Goal: Information Seeking & Learning: Learn about a topic

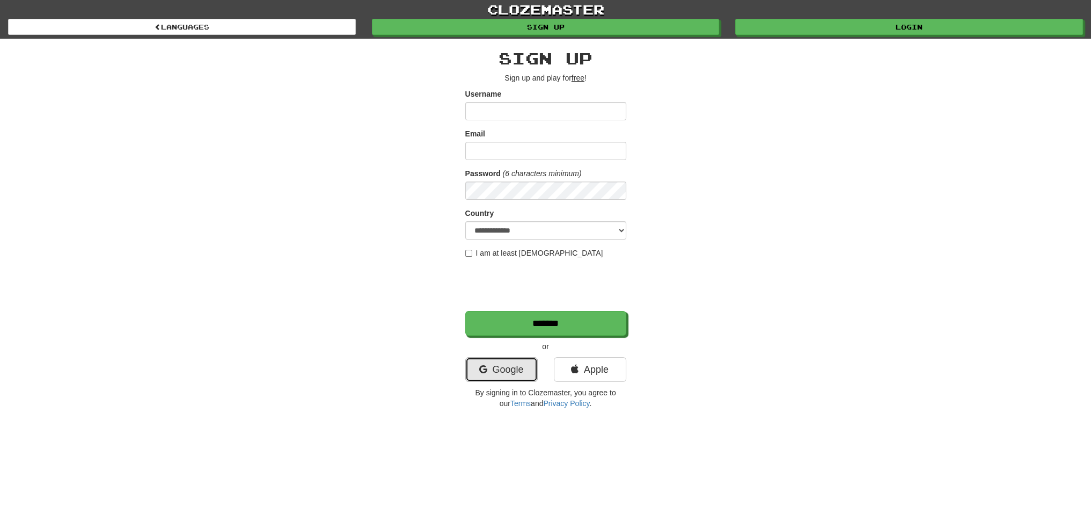
click at [494, 370] on link "Google" at bounding box center [501, 369] width 72 height 25
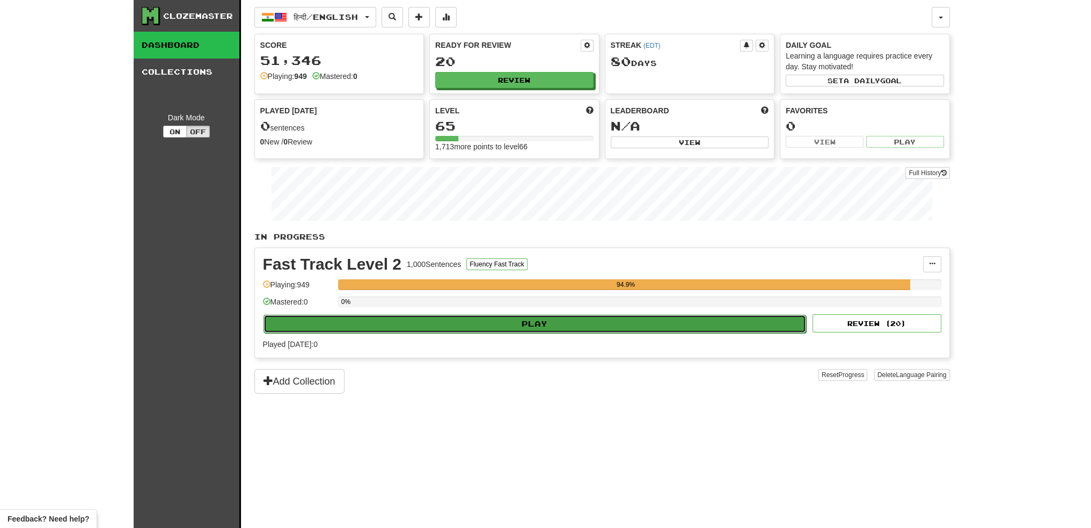
click at [510, 321] on button "Play" at bounding box center [534, 323] width 543 height 18
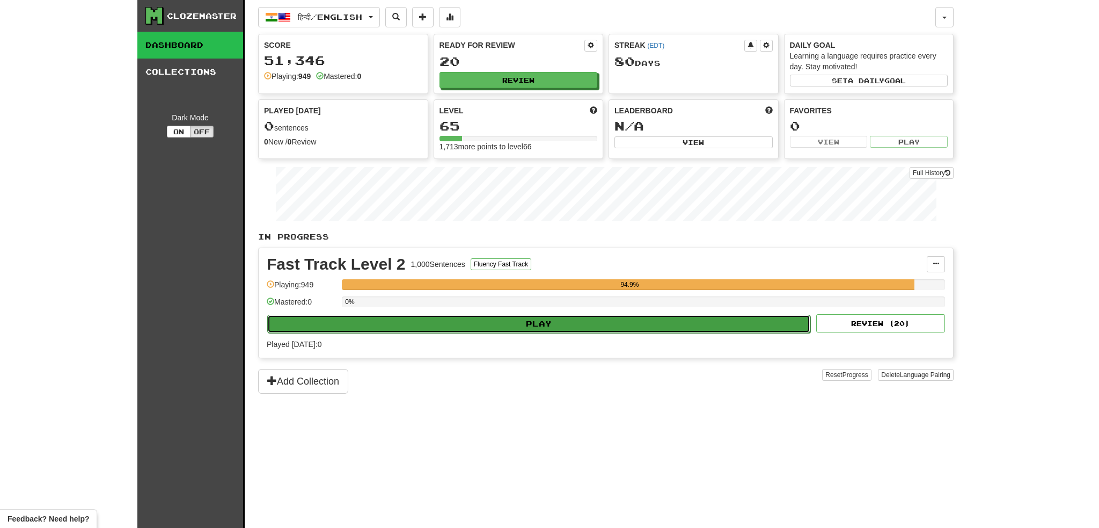
select select "**"
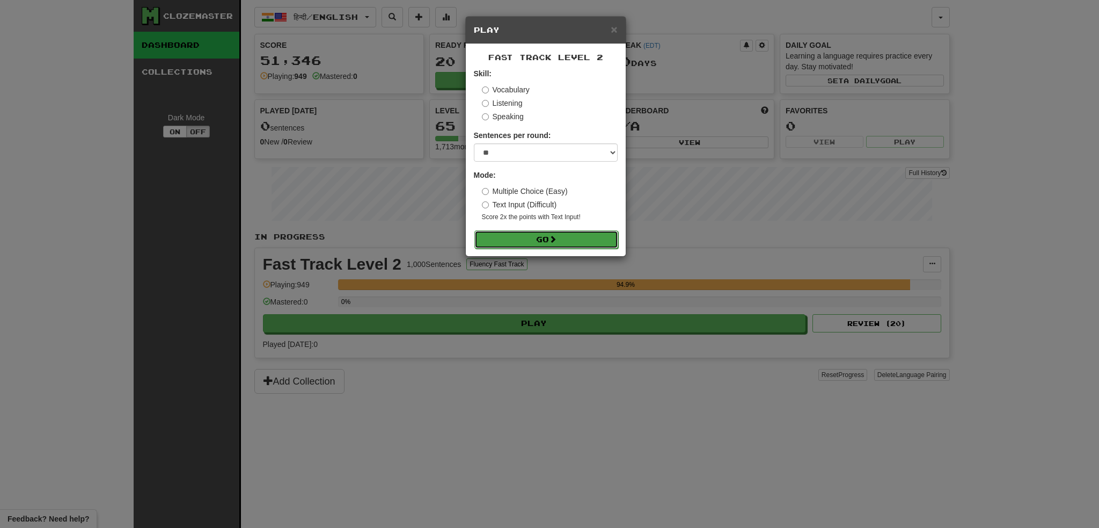
click at [547, 239] on button "Go" at bounding box center [546, 239] width 144 height 18
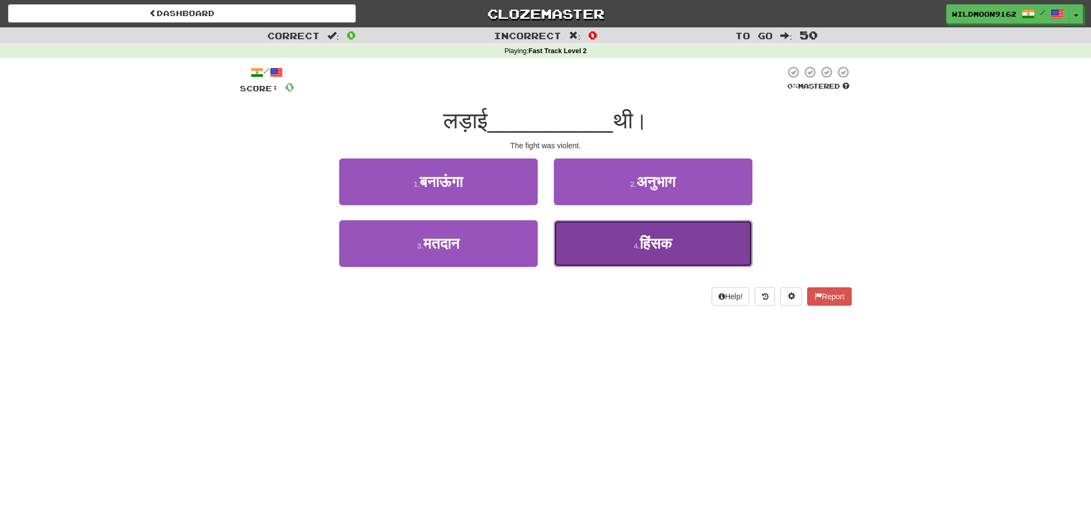
click at [640, 242] on span "हिंसक" at bounding box center [656, 243] width 32 height 17
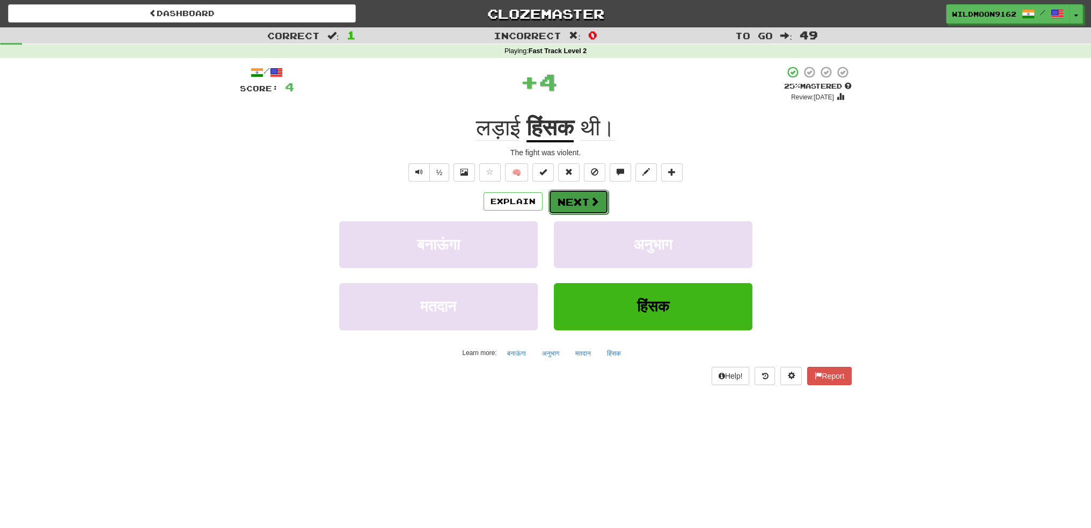
click at [573, 207] on button "Next" at bounding box center [578, 201] width 60 height 25
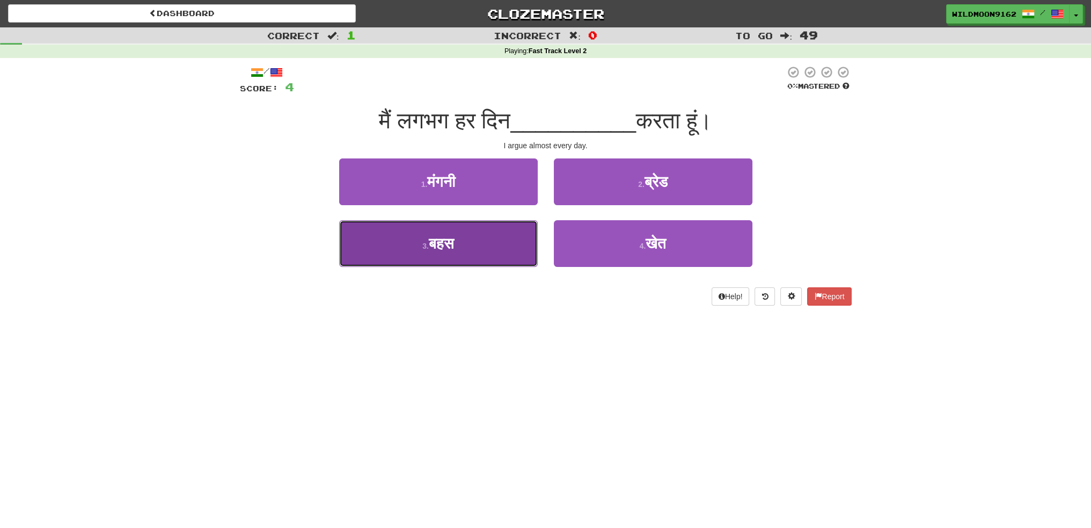
click at [451, 240] on span "बहस" at bounding box center [441, 243] width 25 height 17
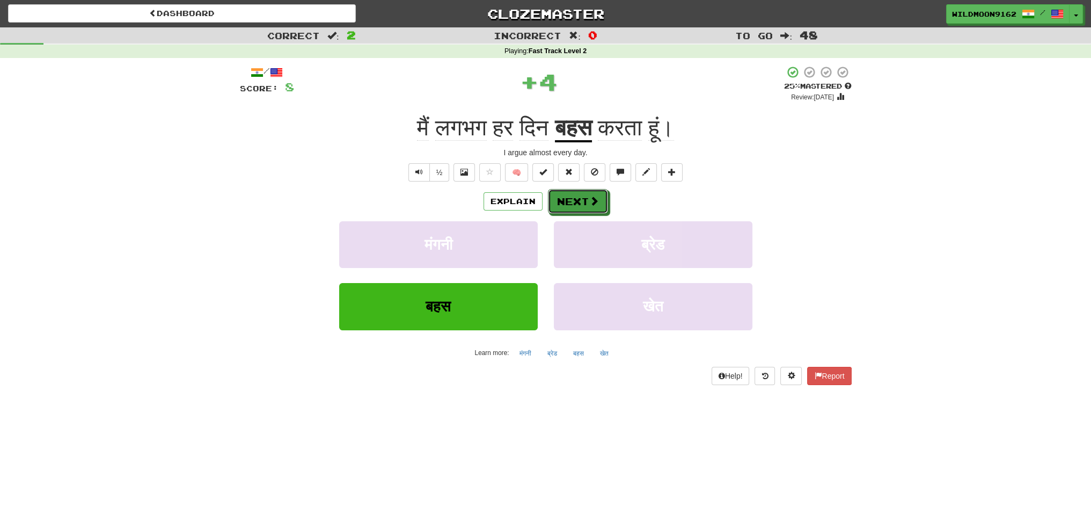
drag, startPoint x: 577, startPoint y: 201, endPoint x: 605, endPoint y: 362, distance: 164.0
click at [577, 203] on button "Next" at bounding box center [578, 201] width 60 height 25
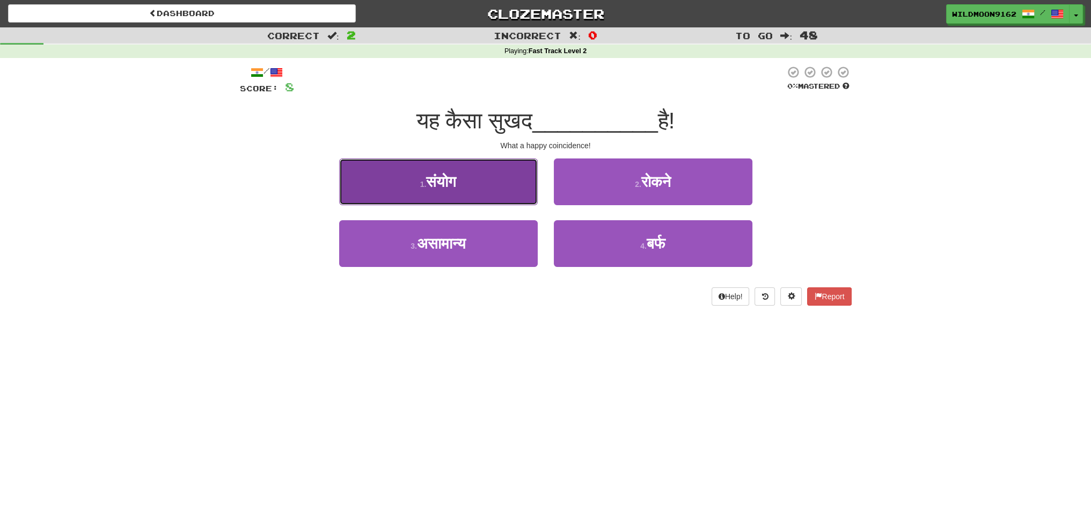
click at [440, 177] on span "संयोग" at bounding box center [441, 181] width 30 height 17
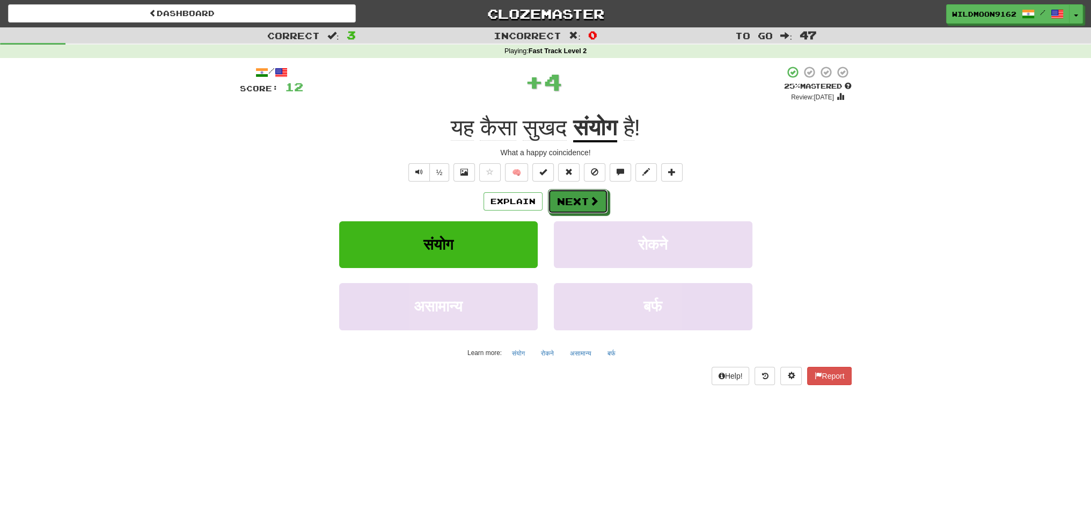
drag, startPoint x: 577, startPoint y: 200, endPoint x: 601, endPoint y: 300, distance: 102.7
click at [576, 201] on button "Next" at bounding box center [578, 201] width 60 height 25
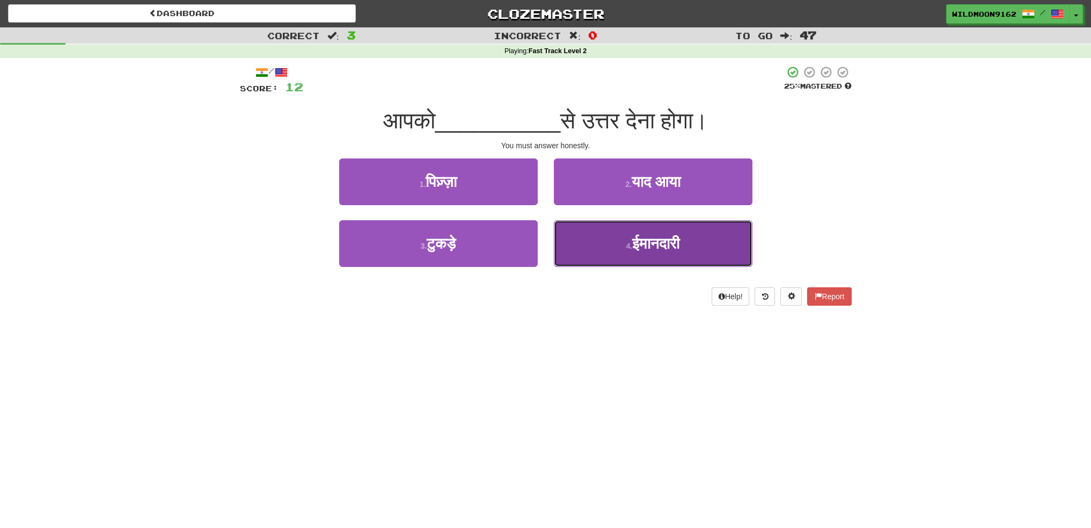
click at [632, 248] on span "ईमानदारी" at bounding box center [655, 243] width 47 height 17
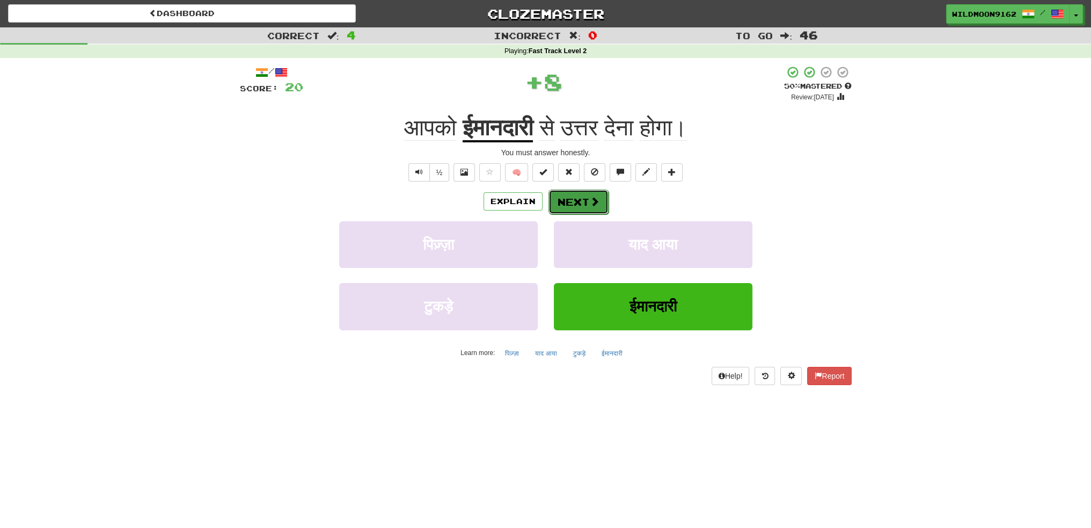
click at [578, 203] on button "Next" at bounding box center [578, 201] width 60 height 25
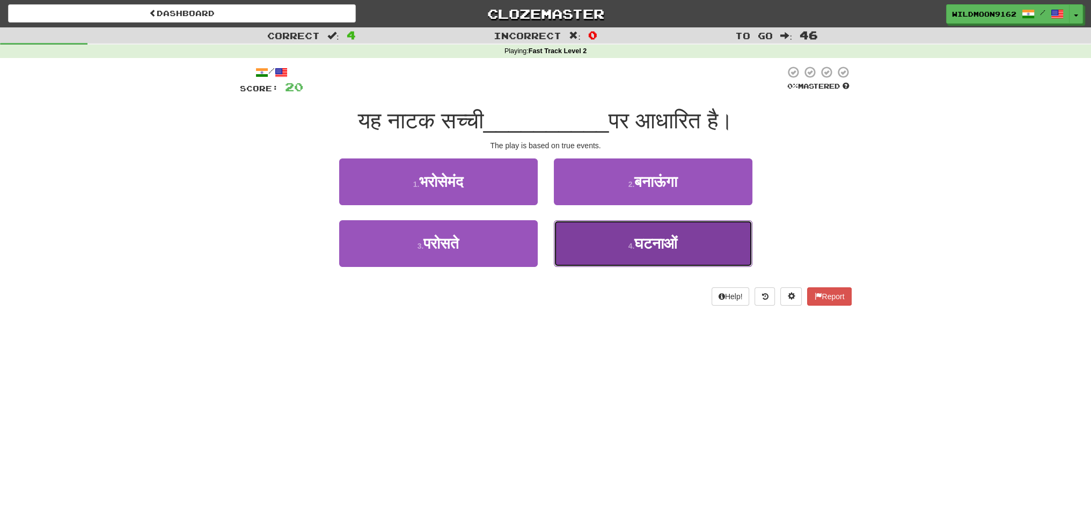
click at [636, 251] on span "घटनाओं" at bounding box center [655, 243] width 43 height 17
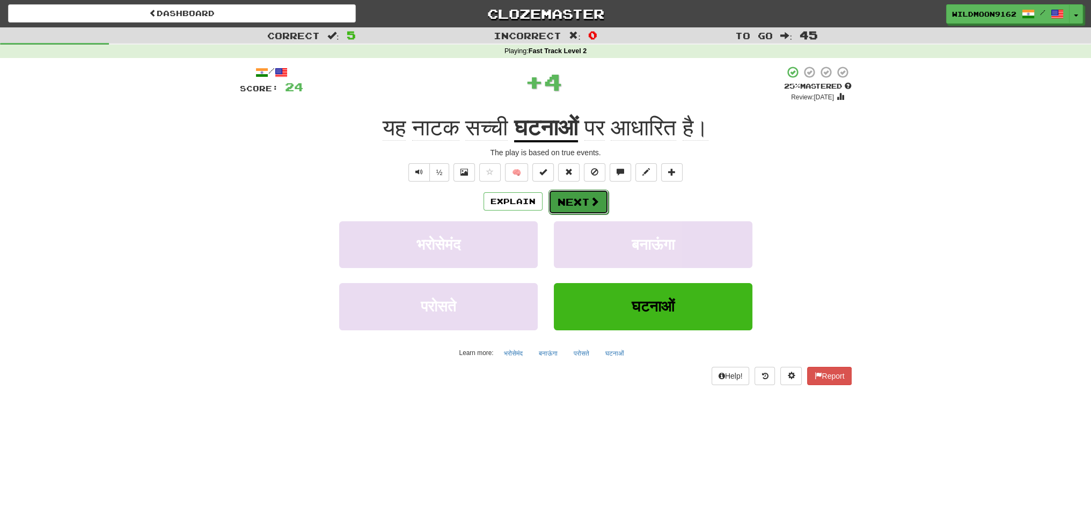
click at [586, 206] on button "Next" at bounding box center [578, 201] width 60 height 25
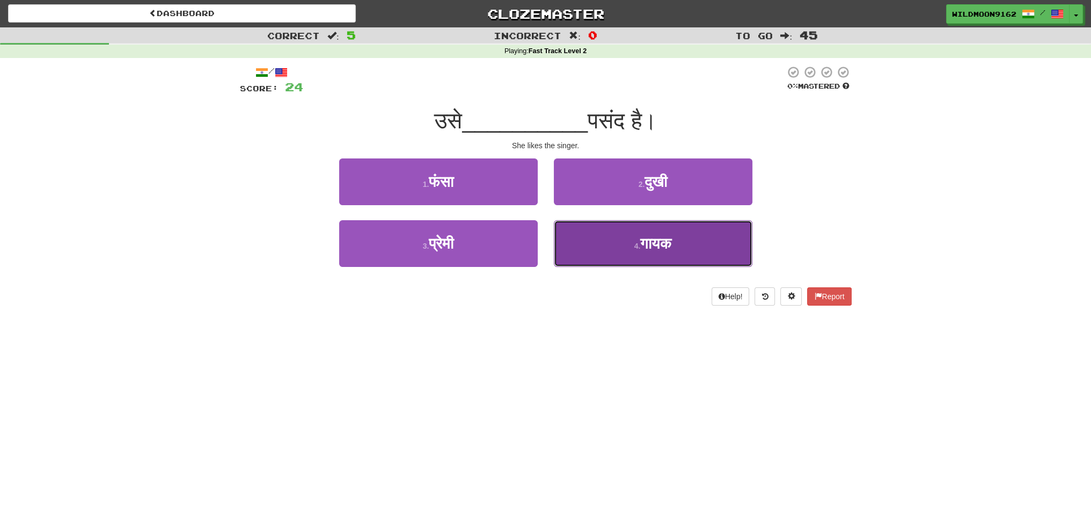
click at [641, 249] on span "गायक" at bounding box center [655, 243] width 31 height 17
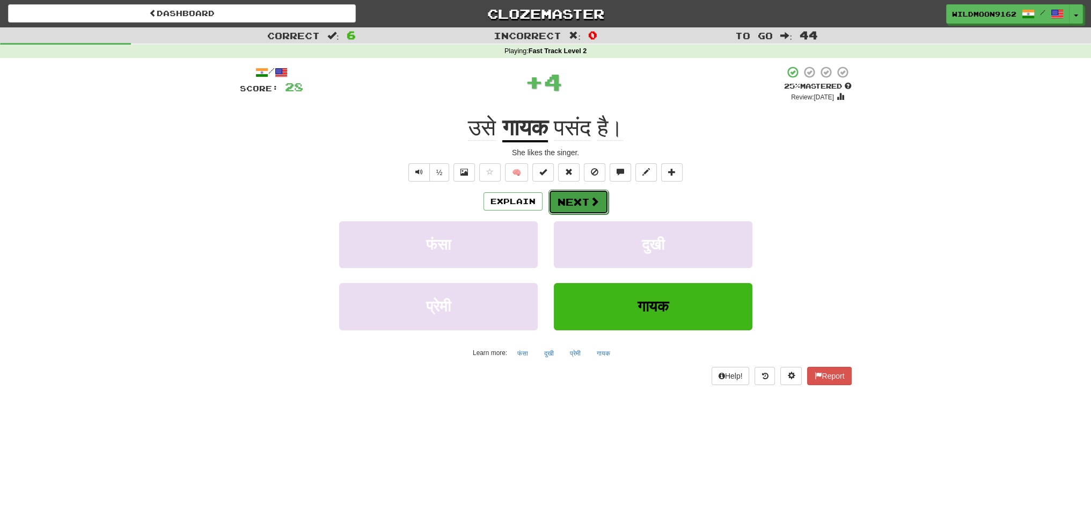
click at [561, 202] on button "Next" at bounding box center [578, 201] width 60 height 25
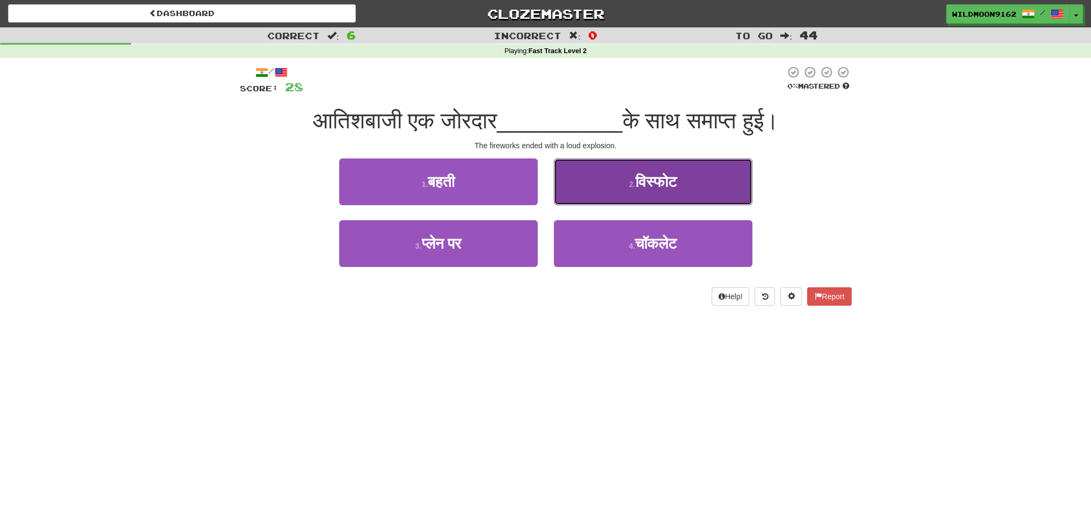
click at [620, 179] on button "2 . विस्फोट" at bounding box center [653, 181] width 199 height 47
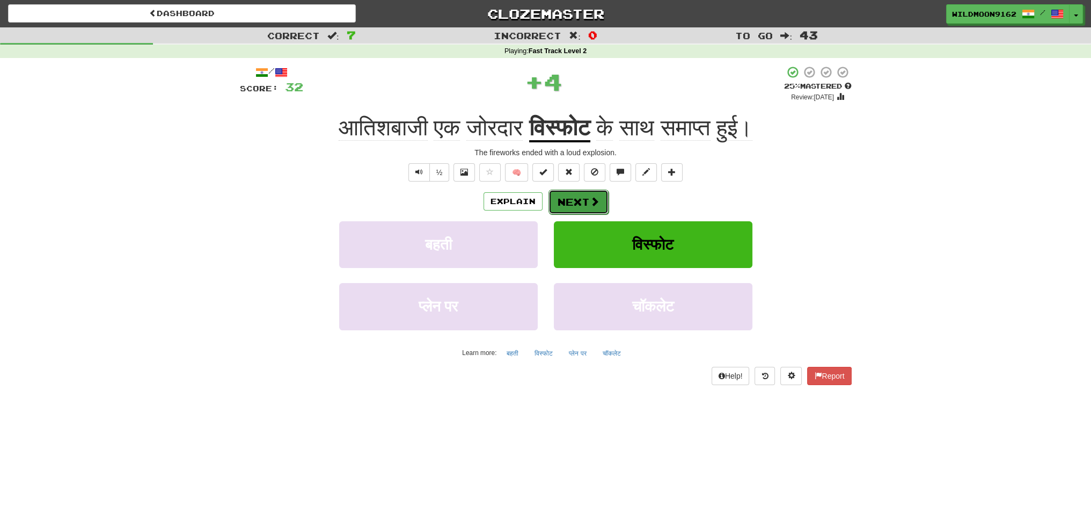
click at [580, 203] on button "Next" at bounding box center [578, 201] width 60 height 25
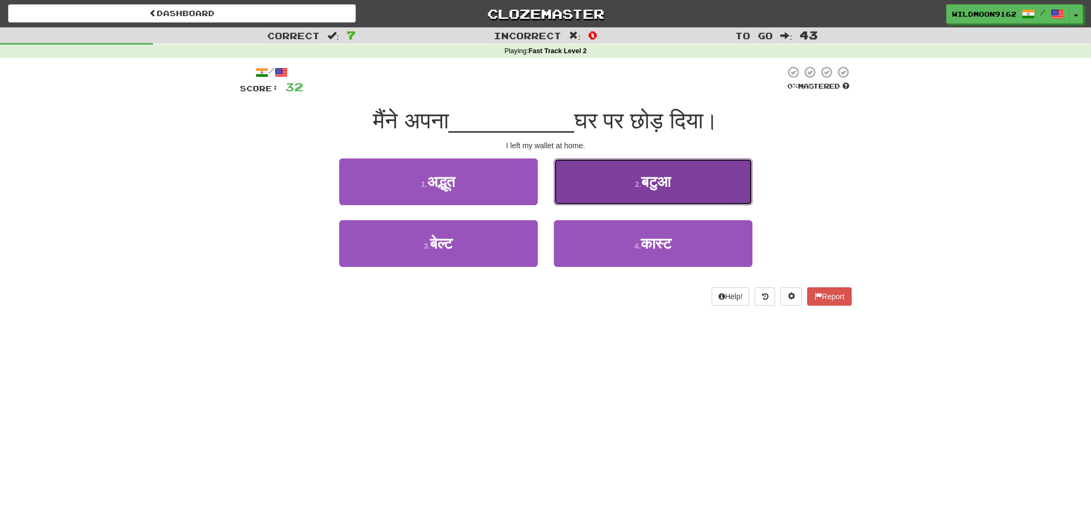
click at [627, 188] on button "2 . बटुआ" at bounding box center [653, 181] width 199 height 47
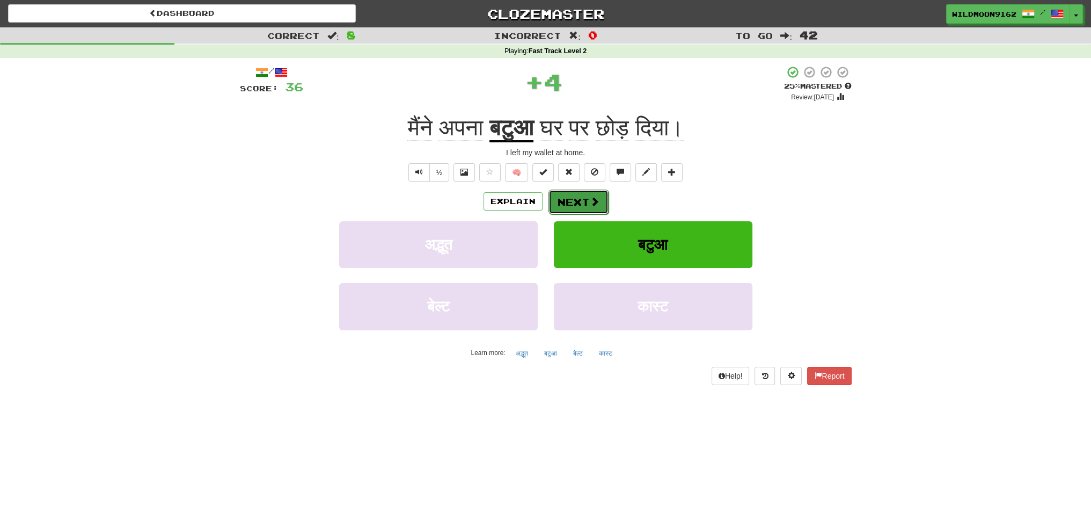
drag, startPoint x: 585, startPoint y: 200, endPoint x: 683, endPoint y: 356, distance: 184.5
click at [585, 201] on button "Next" at bounding box center [578, 201] width 60 height 25
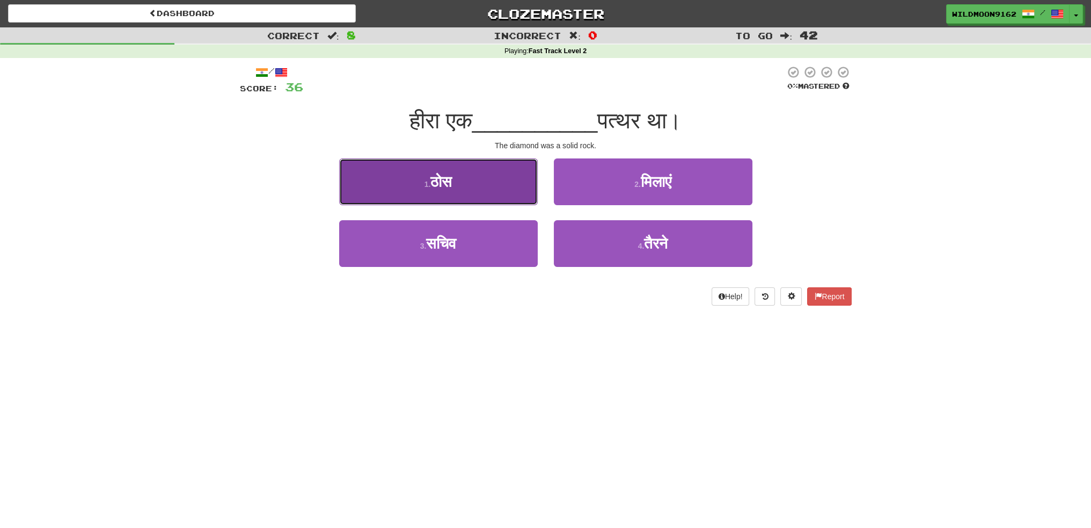
click at [481, 186] on button "1 . ठोस" at bounding box center [438, 181] width 199 height 47
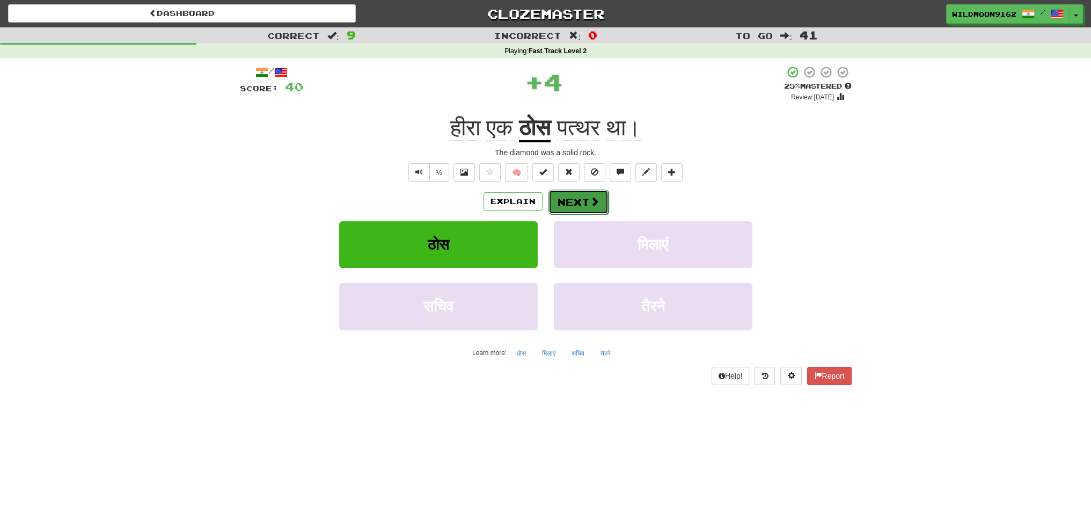
click at [571, 204] on button "Next" at bounding box center [578, 201] width 60 height 25
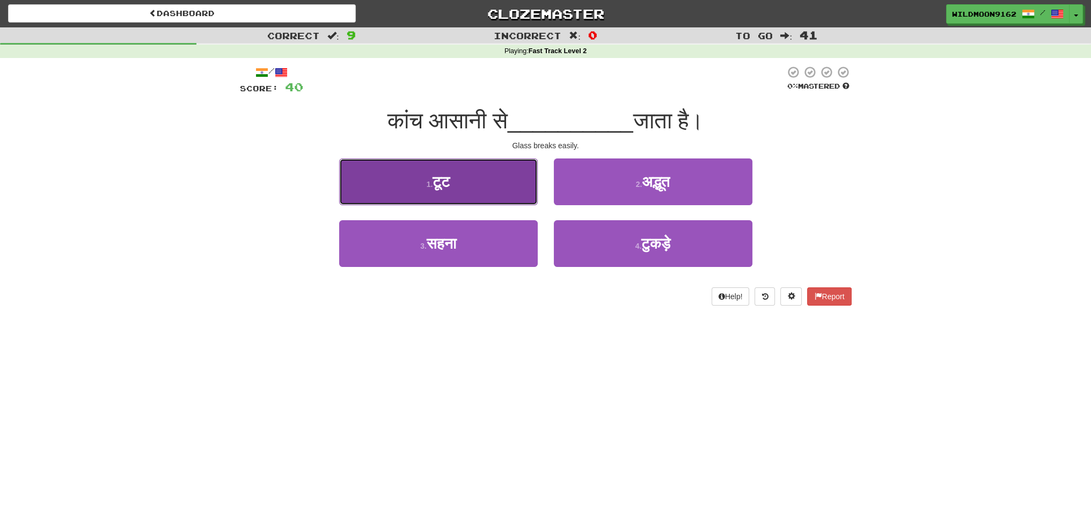
click at [470, 185] on button "1 . टूट" at bounding box center [438, 181] width 199 height 47
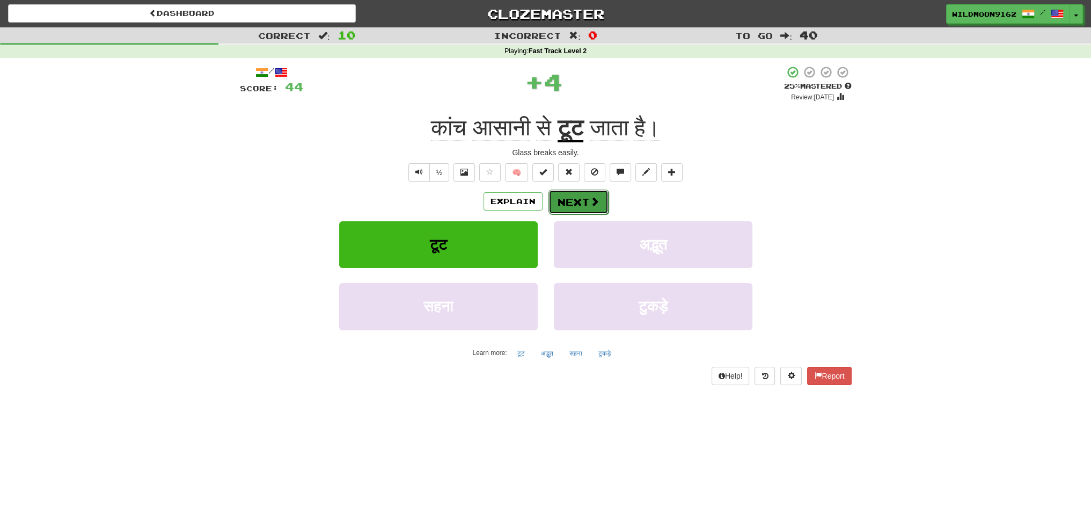
click at [582, 201] on button "Next" at bounding box center [578, 201] width 60 height 25
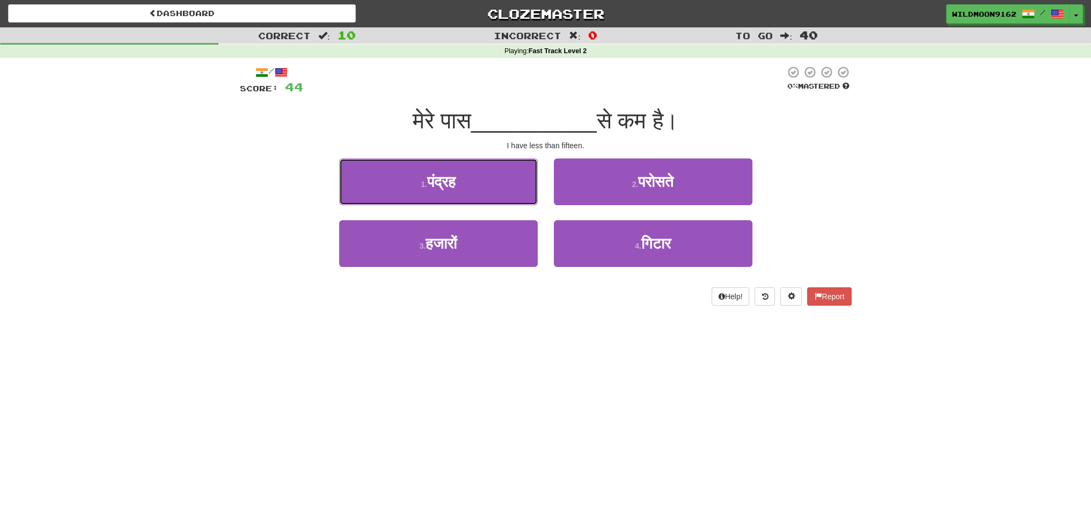
drag, startPoint x: 464, startPoint y: 174, endPoint x: 465, endPoint y: 184, distance: 9.7
click at [463, 174] on button "1 . पंद्रह" at bounding box center [438, 181] width 199 height 47
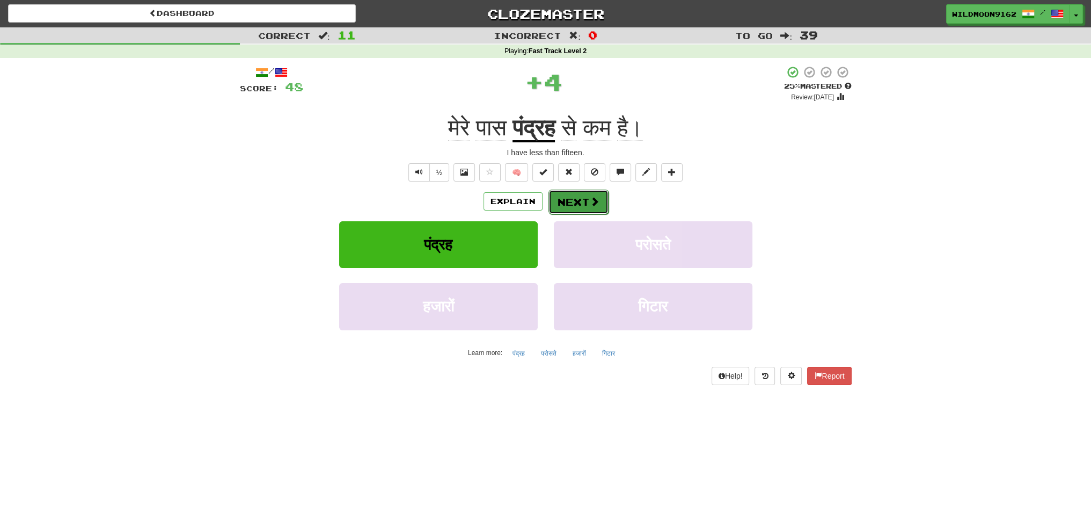
click at [560, 200] on button "Next" at bounding box center [578, 201] width 60 height 25
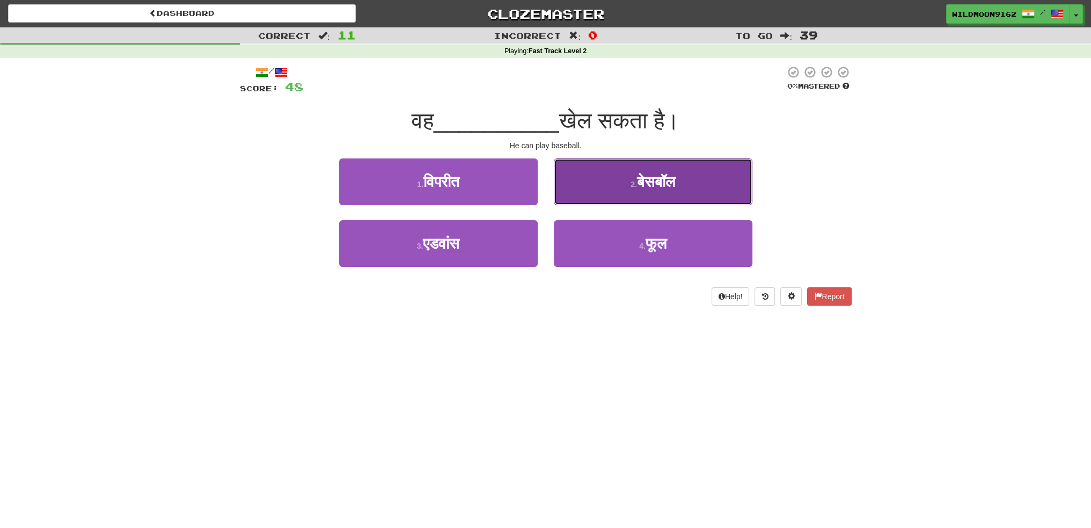
click at [631, 186] on small "2 ." at bounding box center [634, 184] width 6 height 9
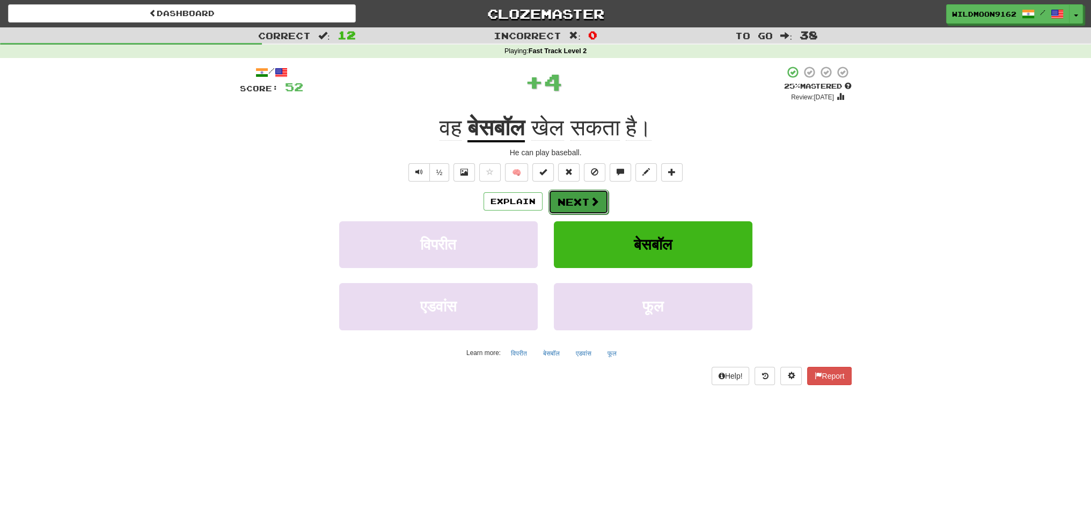
drag, startPoint x: 567, startPoint y: 202, endPoint x: 648, endPoint y: 308, distance: 134.0
click at [567, 203] on button "Next" at bounding box center [578, 201] width 60 height 25
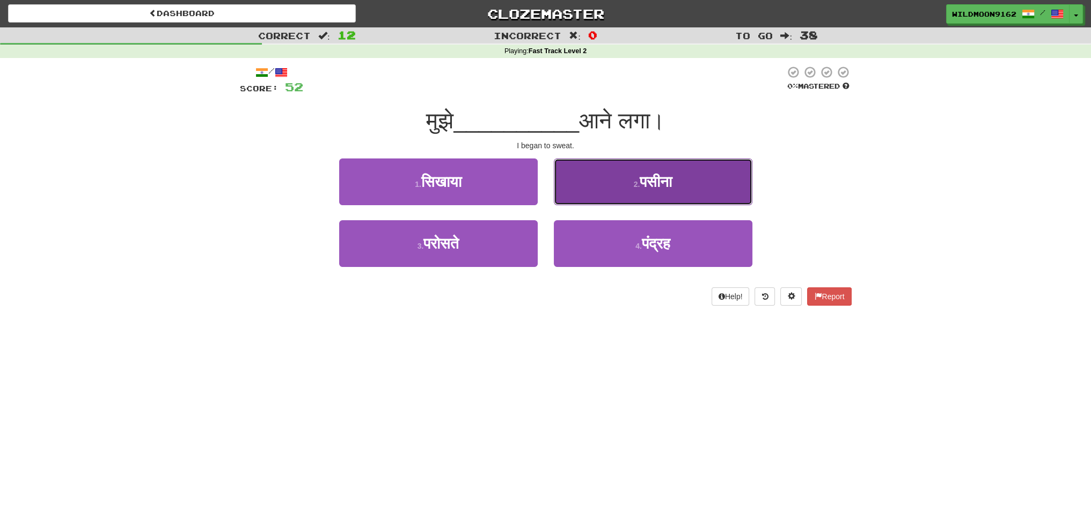
click at [621, 195] on button "2 . पसीना" at bounding box center [653, 181] width 199 height 47
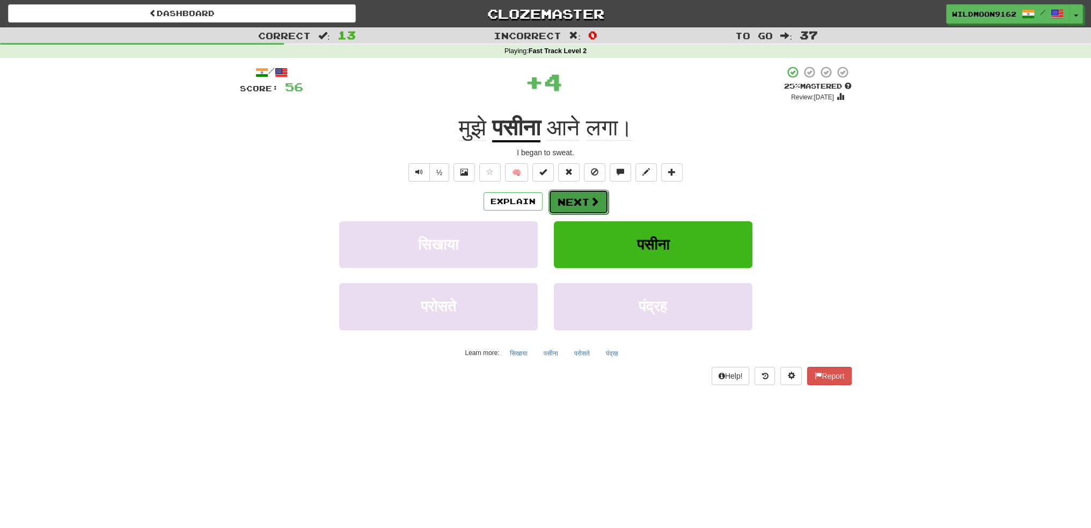
click at [577, 197] on button "Next" at bounding box center [578, 201] width 60 height 25
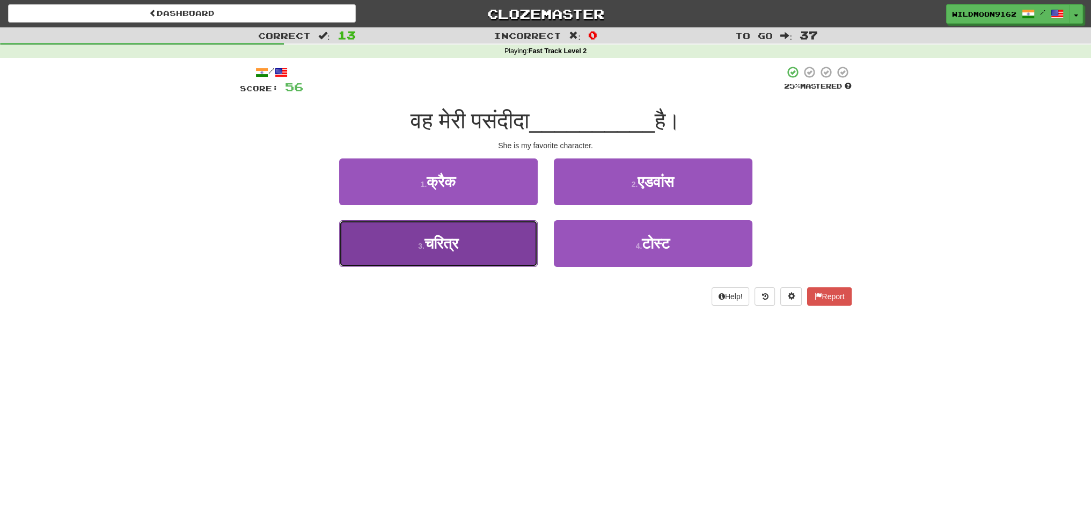
click at [467, 246] on button "3 . चरित्र" at bounding box center [438, 243] width 199 height 47
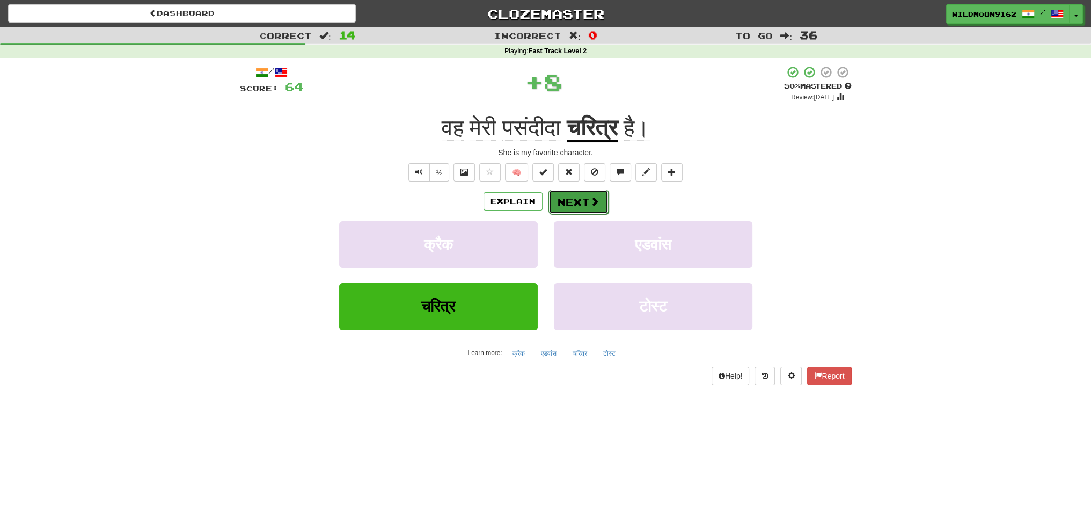
click at [571, 207] on button "Next" at bounding box center [578, 201] width 60 height 25
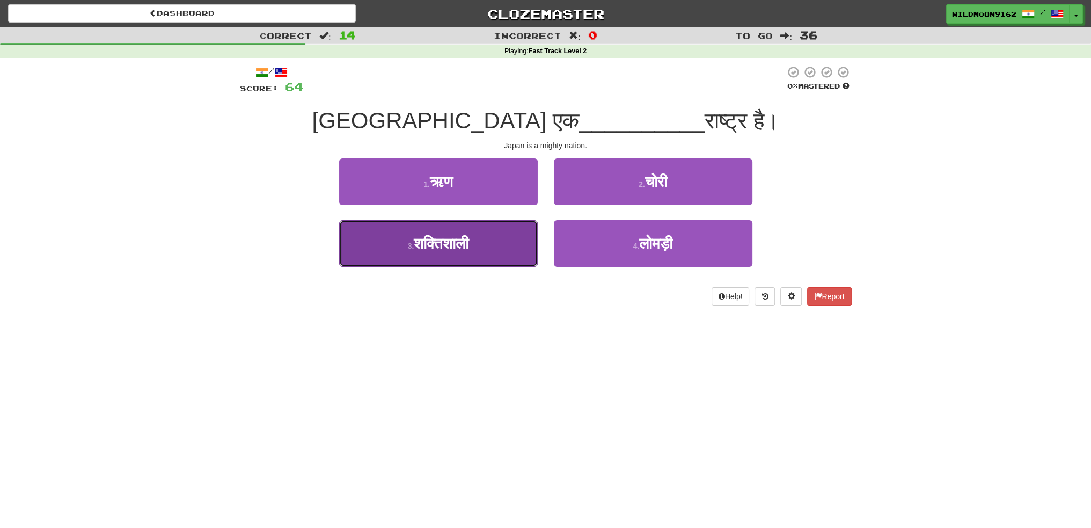
click at [453, 243] on span "शक्तिशाली" at bounding box center [441, 243] width 55 height 17
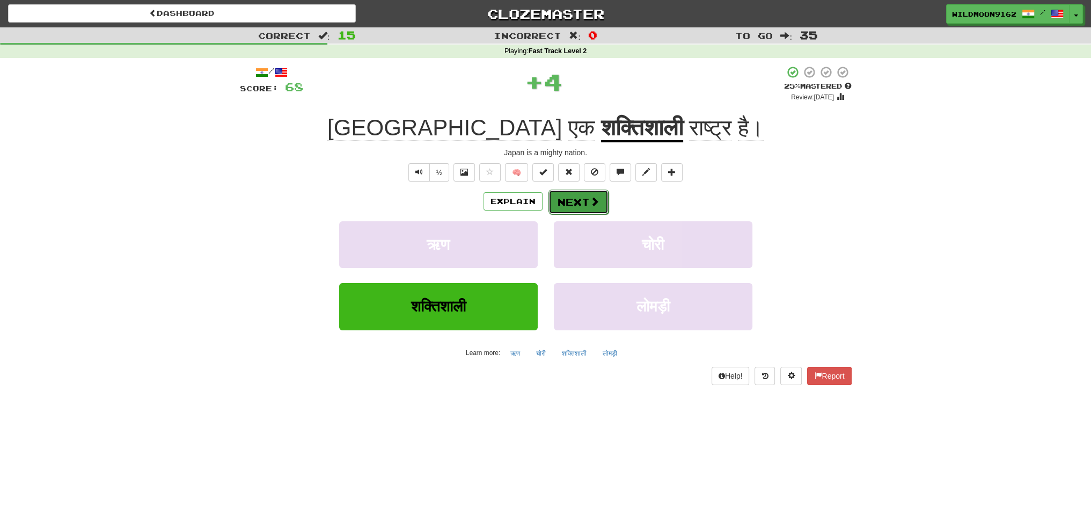
click at [565, 203] on button "Next" at bounding box center [578, 201] width 60 height 25
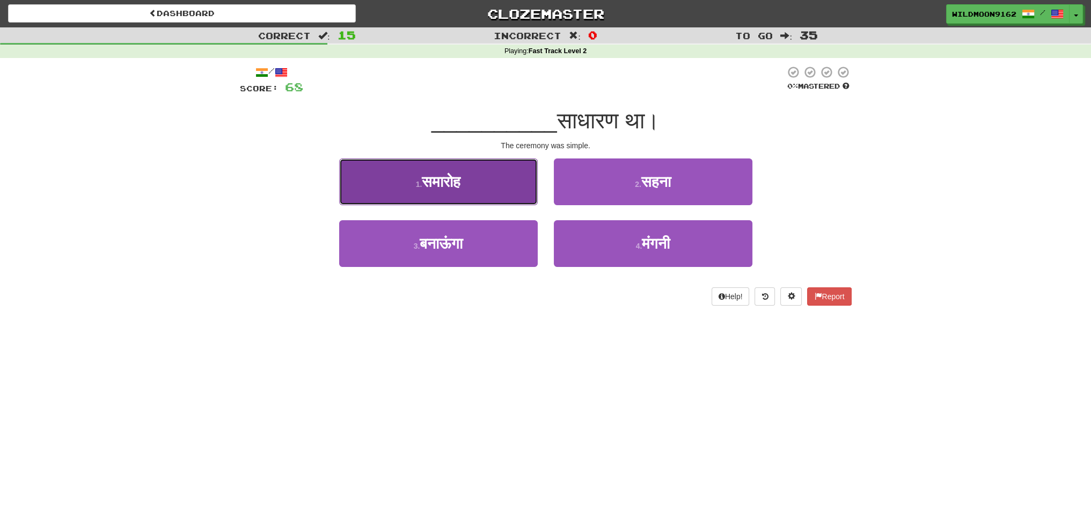
click at [484, 181] on button "1 . समारोह" at bounding box center [438, 181] width 199 height 47
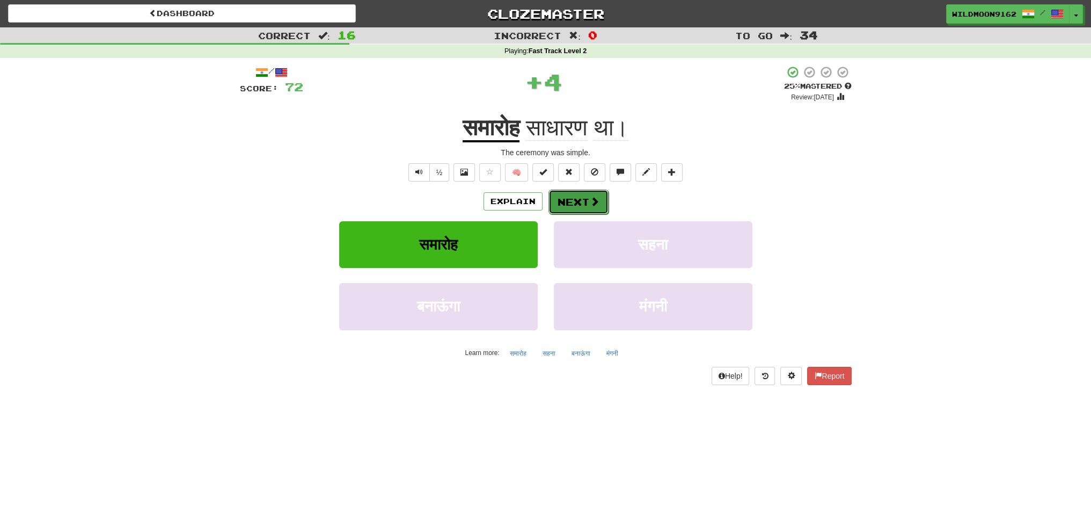
click at [556, 211] on button "Next" at bounding box center [578, 201] width 60 height 25
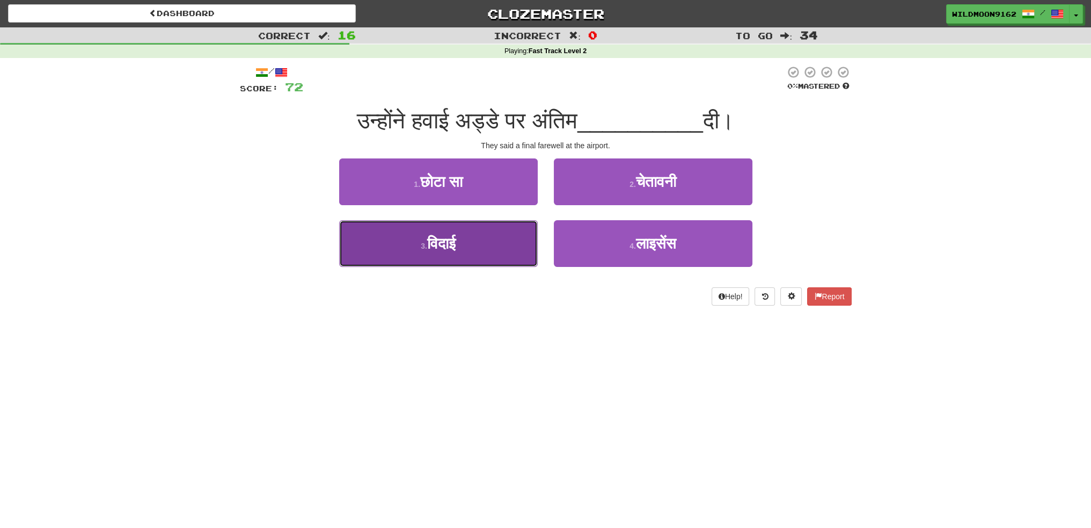
click at [473, 248] on button "3 . विदाई" at bounding box center [438, 243] width 199 height 47
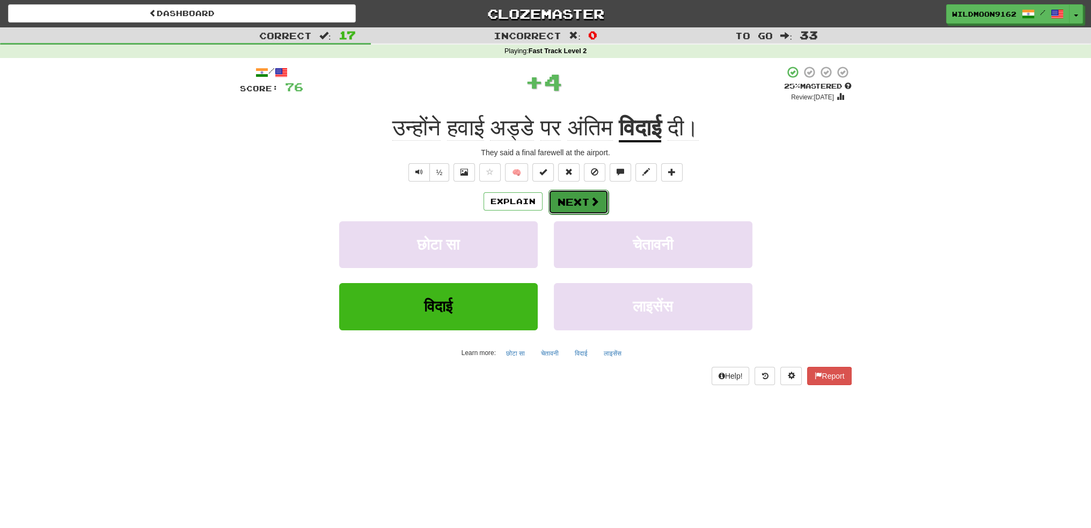
click at [565, 199] on button "Next" at bounding box center [578, 201] width 60 height 25
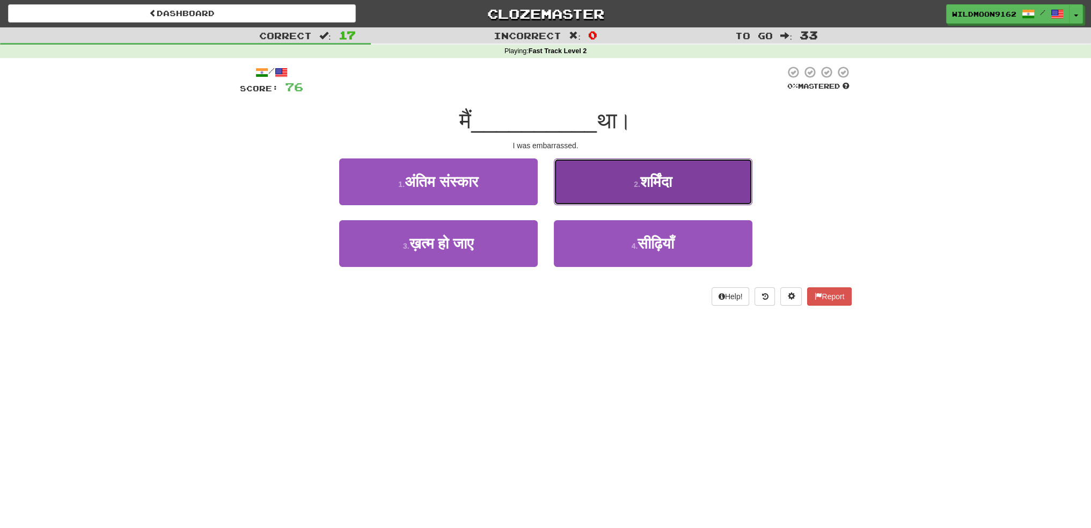
click at [654, 186] on span "शर्मिंदा" at bounding box center [656, 181] width 32 height 17
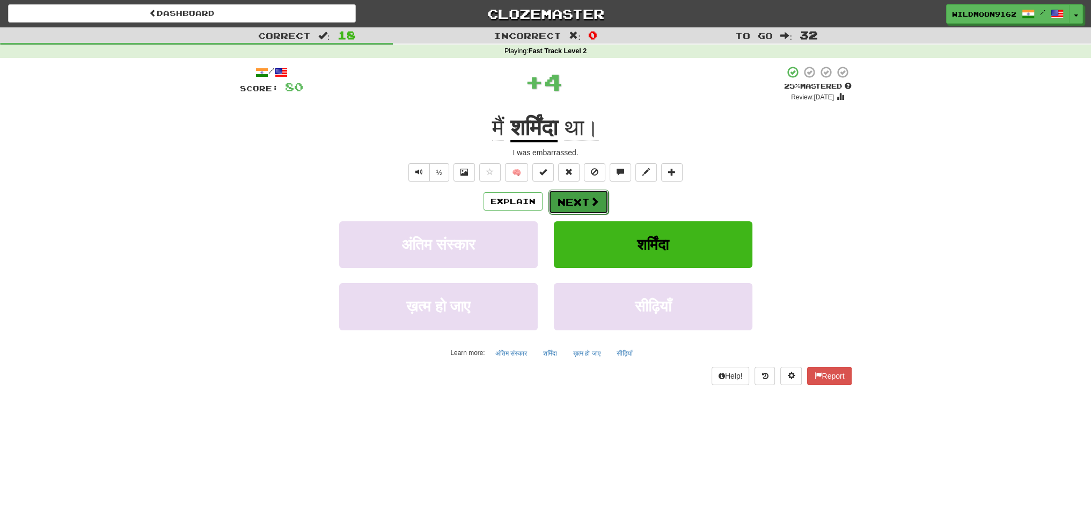
click at [573, 198] on button "Next" at bounding box center [578, 201] width 60 height 25
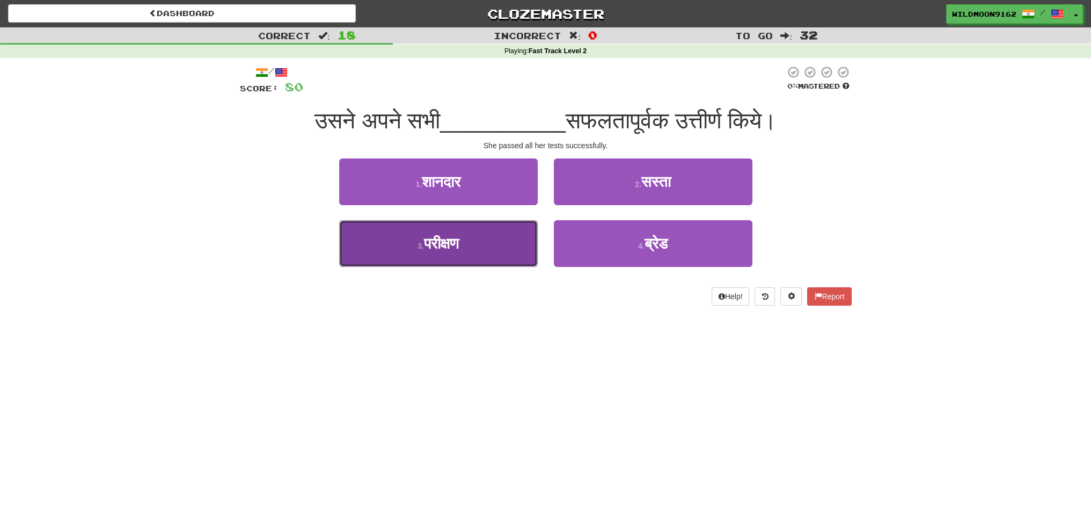
click at [444, 243] on span "परीक्षण" at bounding box center [441, 243] width 35 height 17
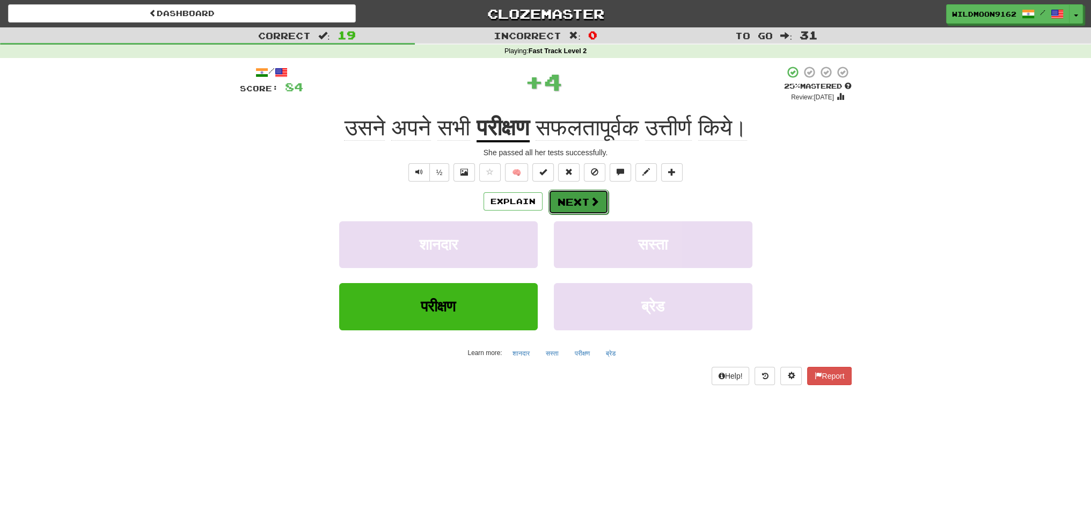
click at [573, 199] on button "Next" at bounding box center [578, 201] width 60 height 25
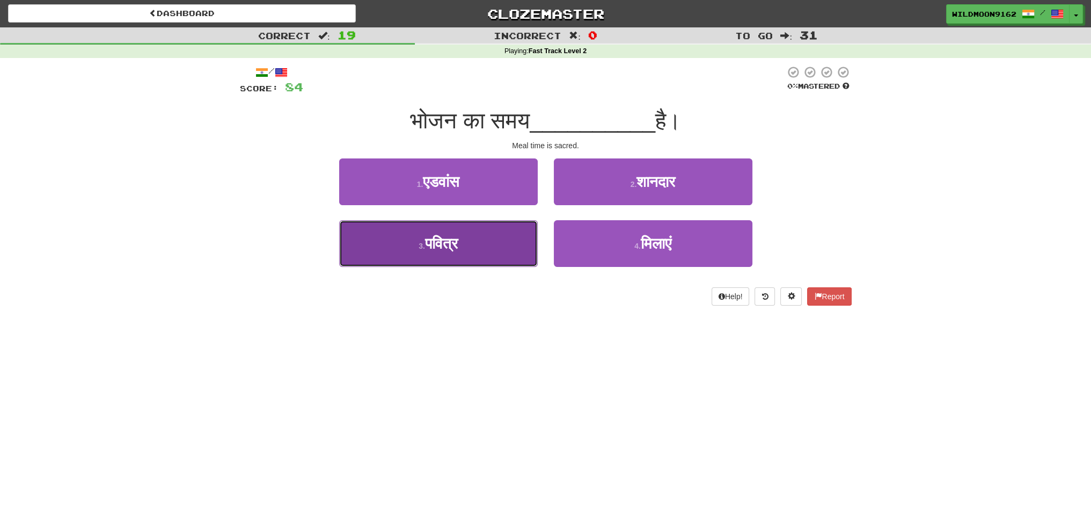
click at [474, 248] on button "3 . पवित्र" at bounding box center [438, 243] width 199 height 47
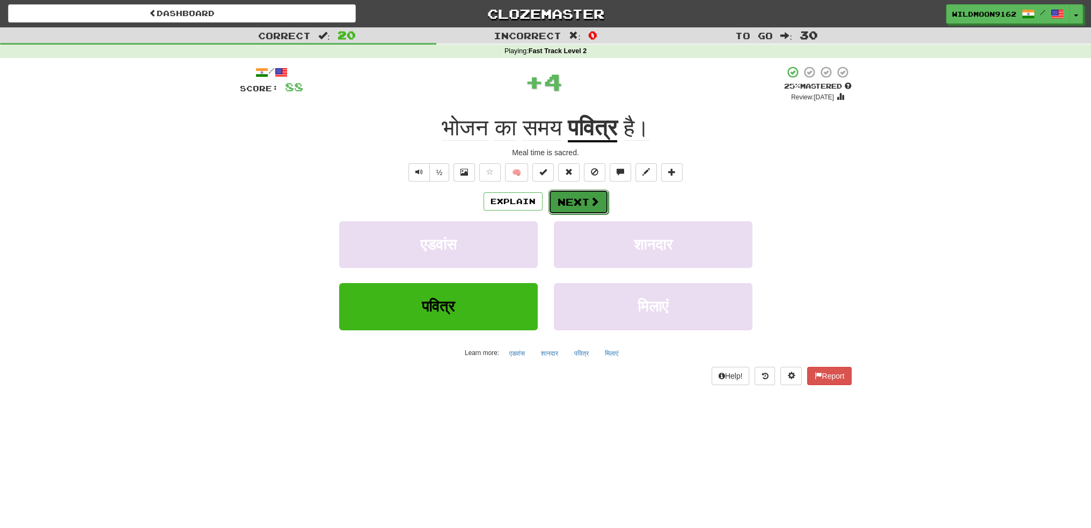
click at [575, 197] on button "Next" at bounding box center [578, 201] width 60 height 25
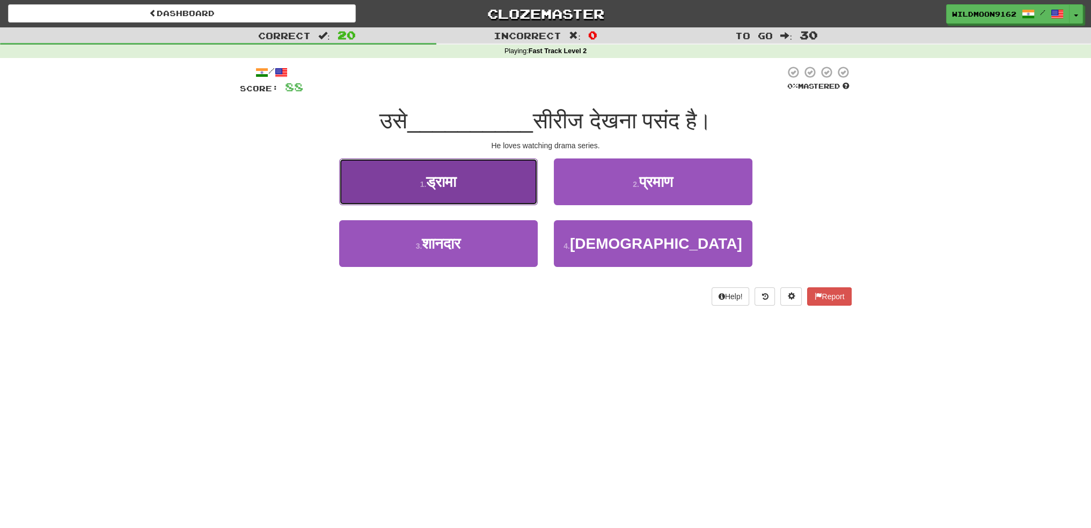
click at [480, 194] on button "1 . ड्रामा" at bounding box center [438, 181] width 199 height 47
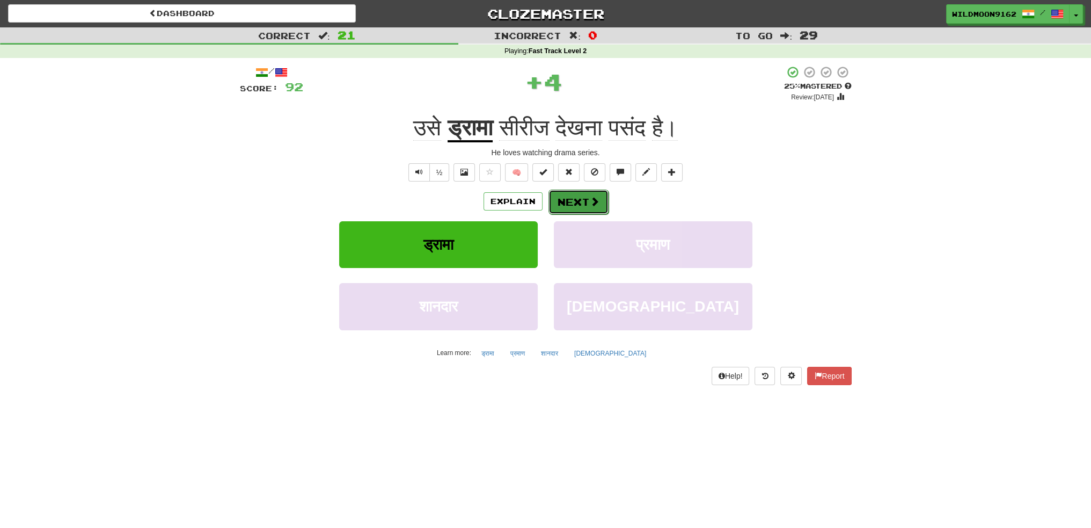
click at [594, 203] on span at bounding box center [595, 201] width 10 height 10
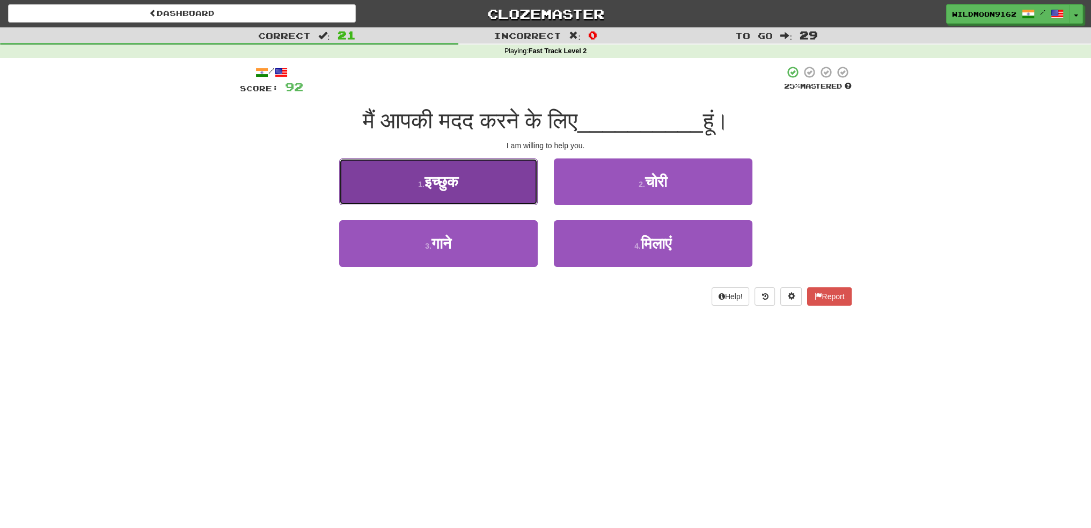
click at [494, 181] on button "1 . इच्छुक" at bounding box center [438, 181] width 199 height 47
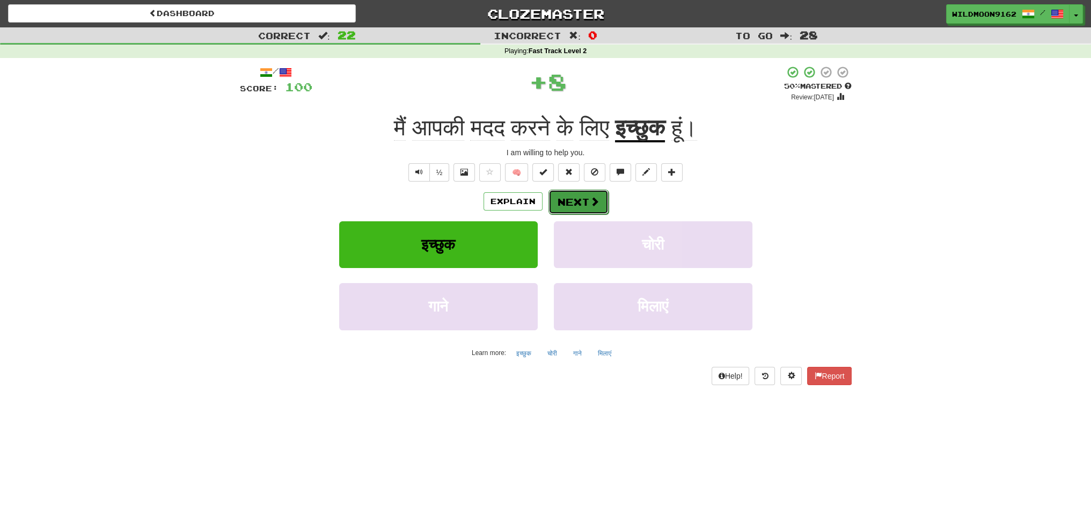
drag, startPoint x: 587, startPoint y: 199, endPoint x: 611, endPoint y: 304, distance: 107.9
click at [587, 200] on button "Next" at bounding box center [578, 201] width 60 height 25
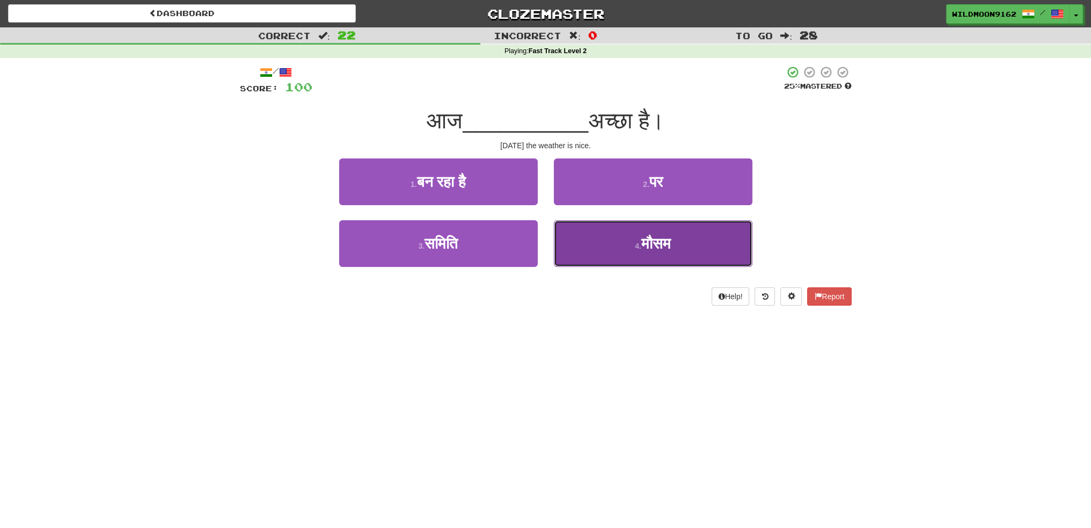
click at [646, 247] on span "मौसम" at bounding box center [656, 243] width 30 height 17
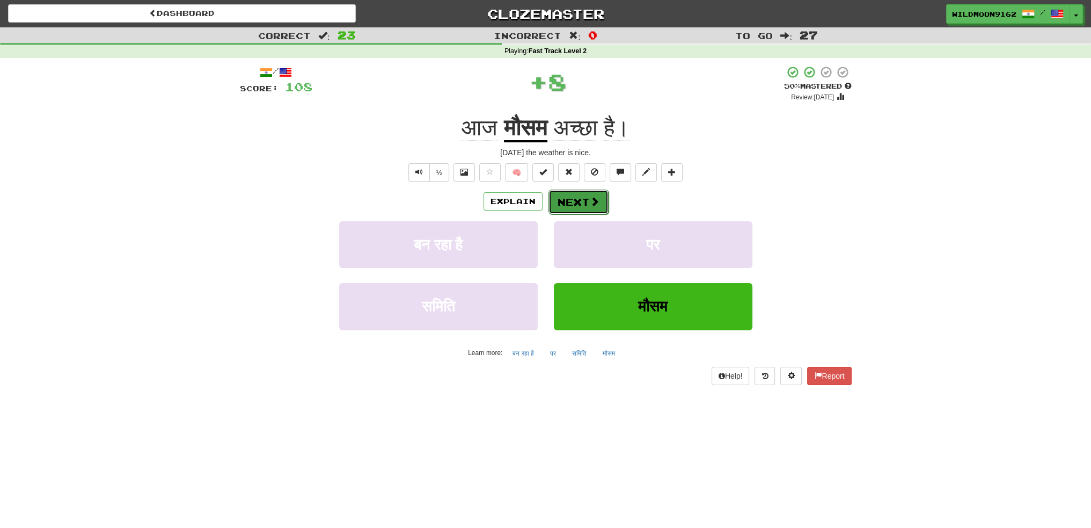
click at [581, 201] on button "Next" at bounding box center [578, 201] width 60 height 25
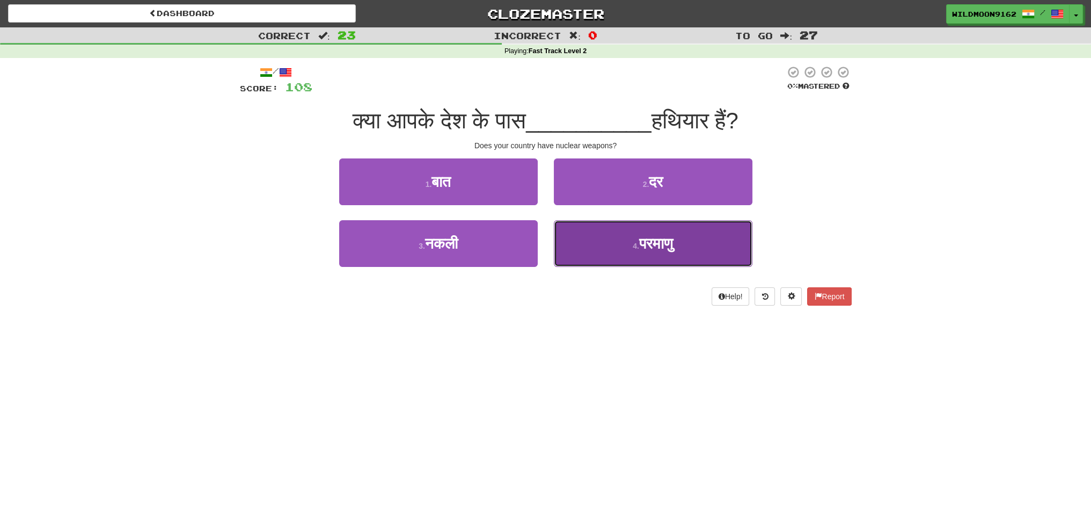
click at [649, 246] on span "परमाणु" at bounding box center [656, 243] width 34 height 17
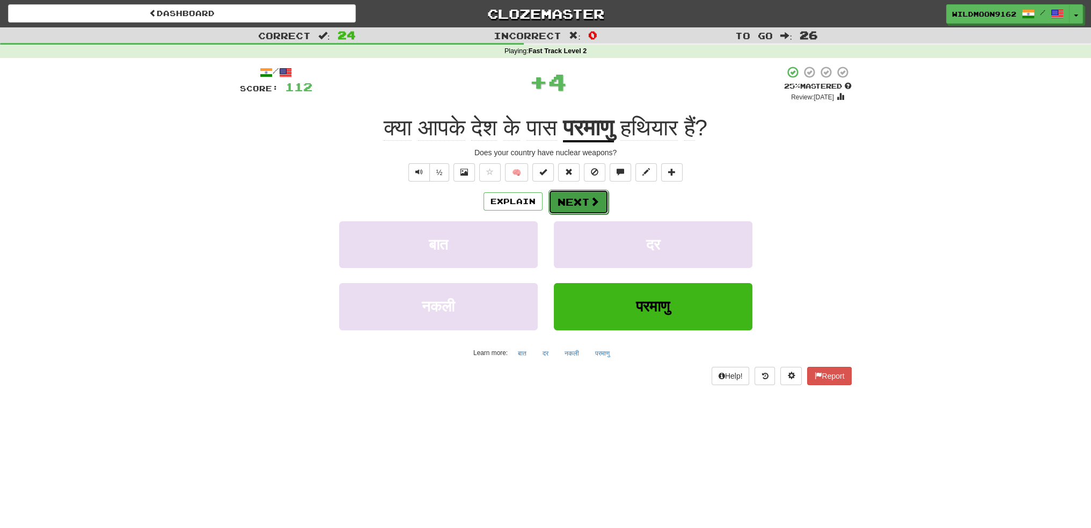
click at [585, 203] on button "Next" at bounding box center [578, 201] width 60 height 25
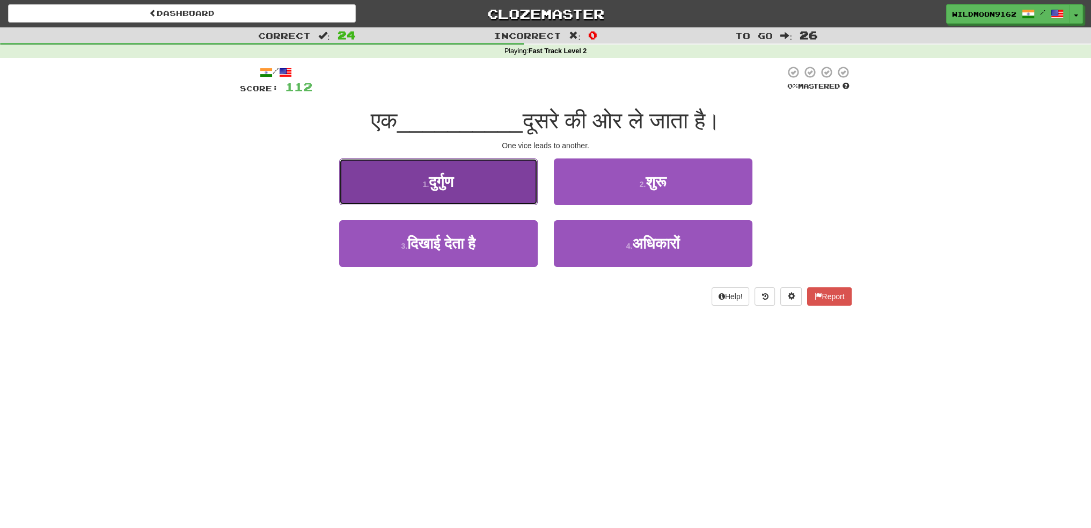
click at [448, 189] on span "दुर्गुण" at bounding box center [441, 181] width 25 height 17
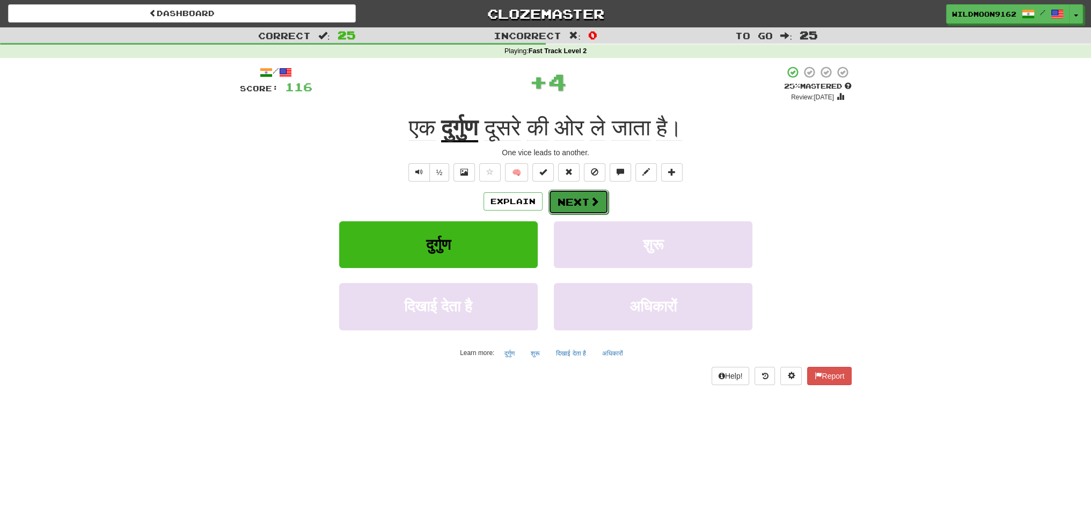
click at [578, 202] on button "Next" at bounding box center [578, 201] width 60 height 25
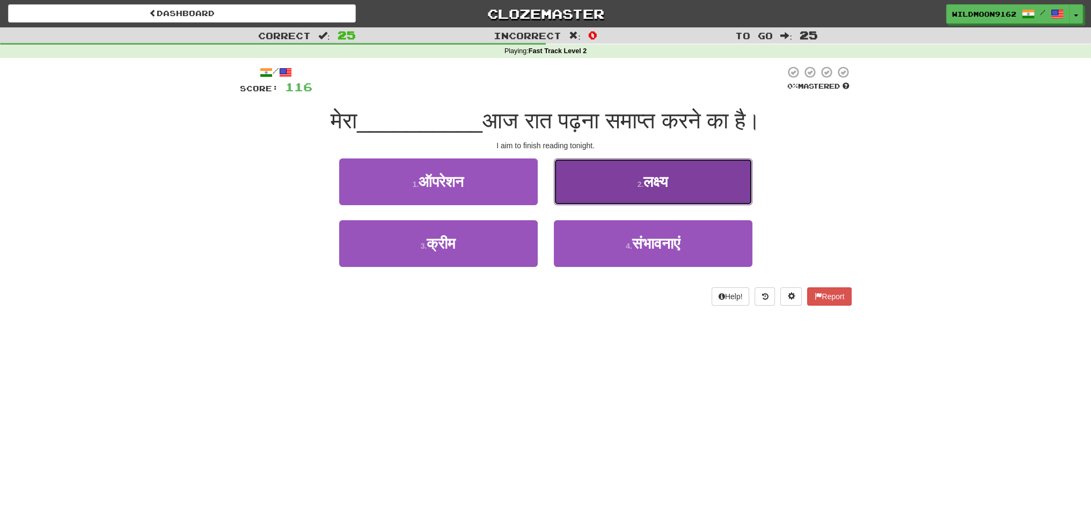
click at [638, 185] on small "2 ." at bounding box center [641, 184] width 6 height 9
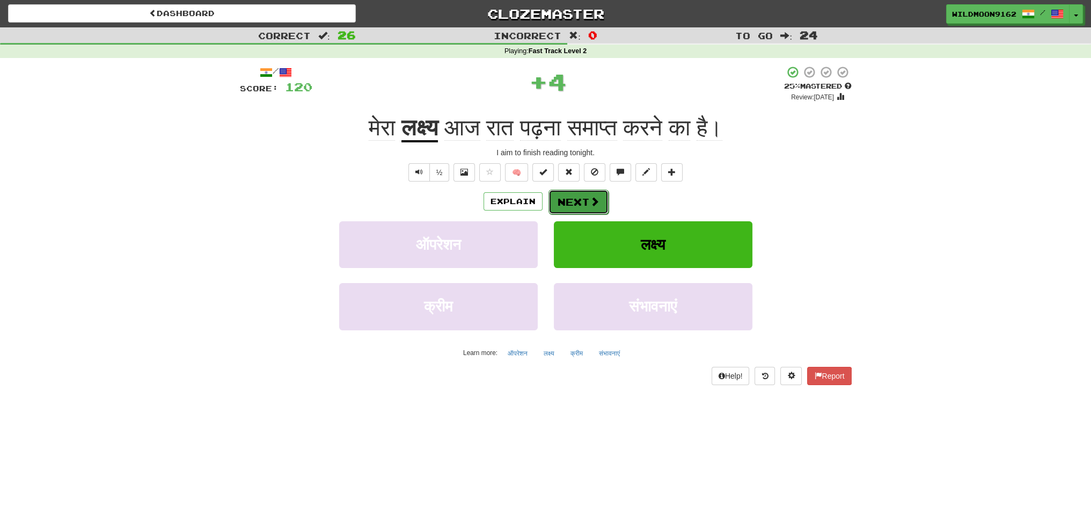
click at [585, 202] on button "Next" at bounding box center [578, 201] width 60 height 25
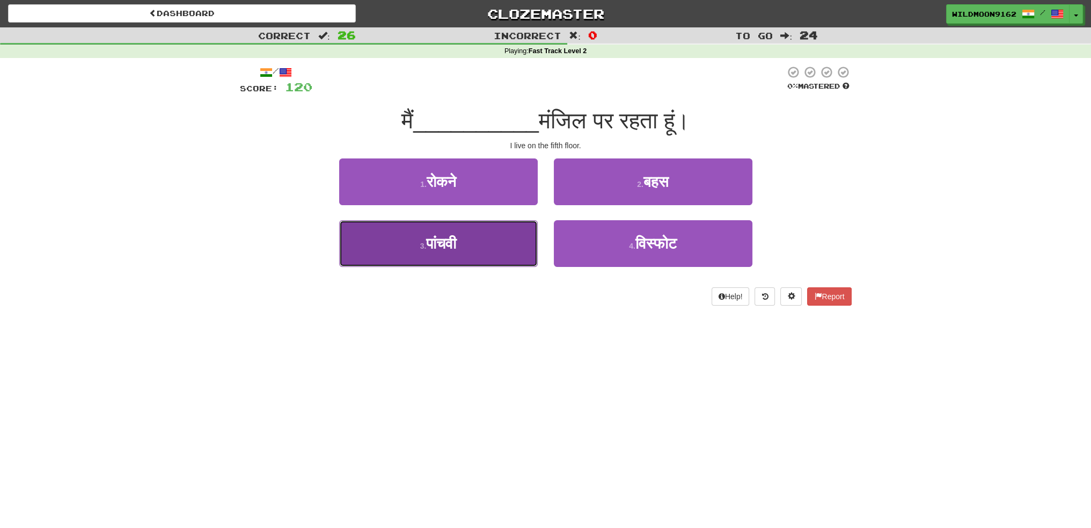
click at [456, 247] on span "पांचवी" at bounding box center [441, 243] width 30 height 17
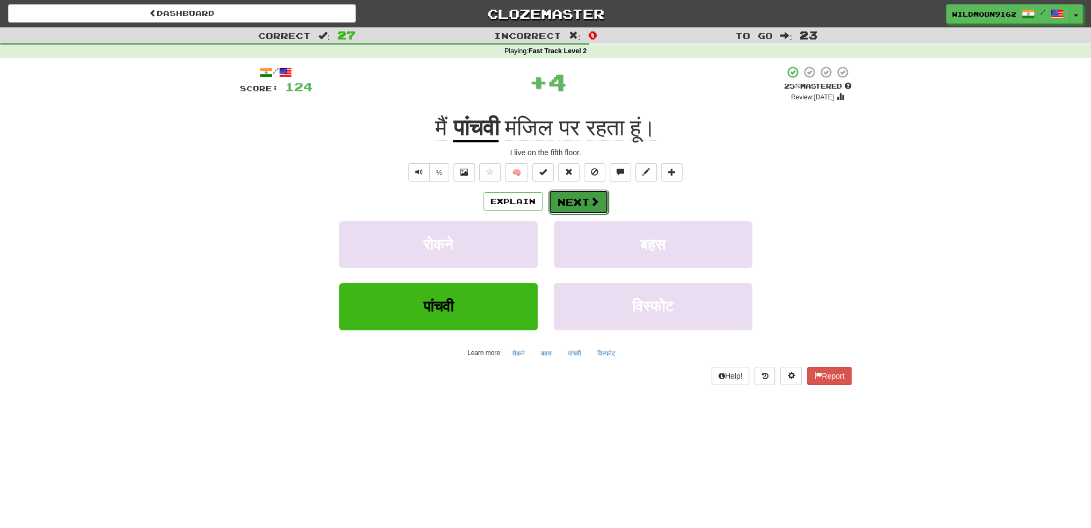
click at [585, 201] on button "Next" at bounding box center [578, 201] width 60 height 25
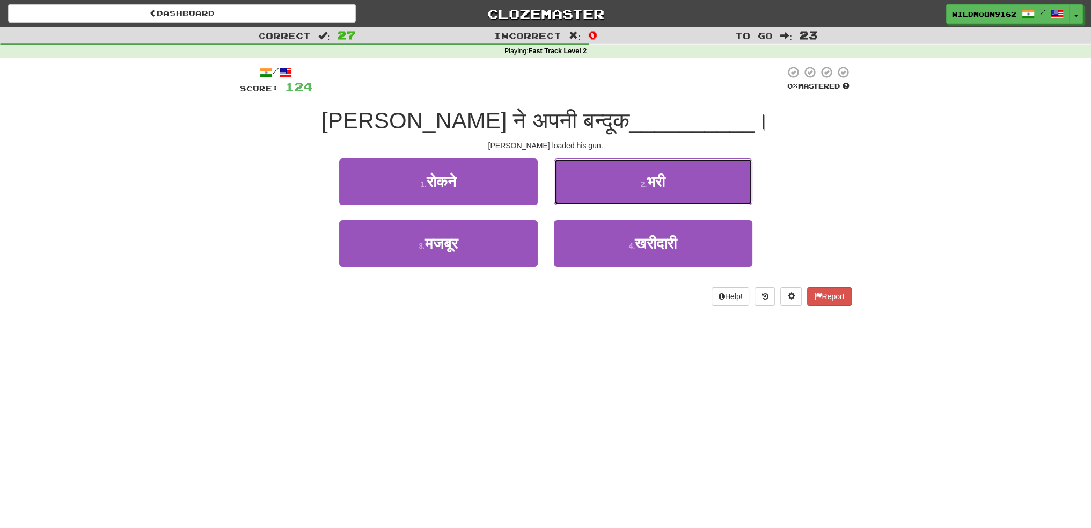
drag, startPoint x: 640, startPoint y: 181, endPoint x: 633, endPoint y: 186, distance: 7.7
click at [641, 181] on small "2 ." at bounding box center [644, 184] width 6 height 9
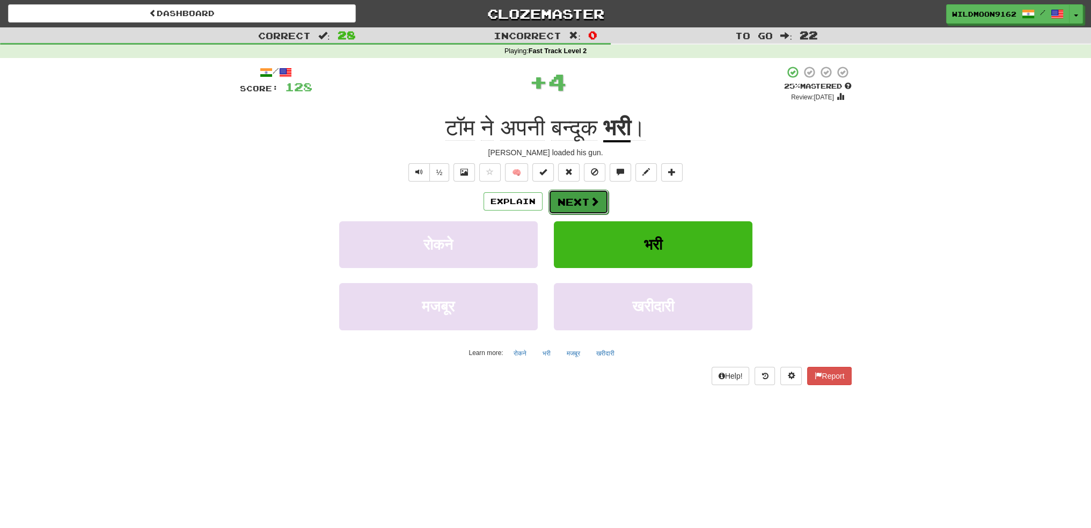
click at [573, 203] on button "Next" at bounding box center [578, 201] width 60 height 25
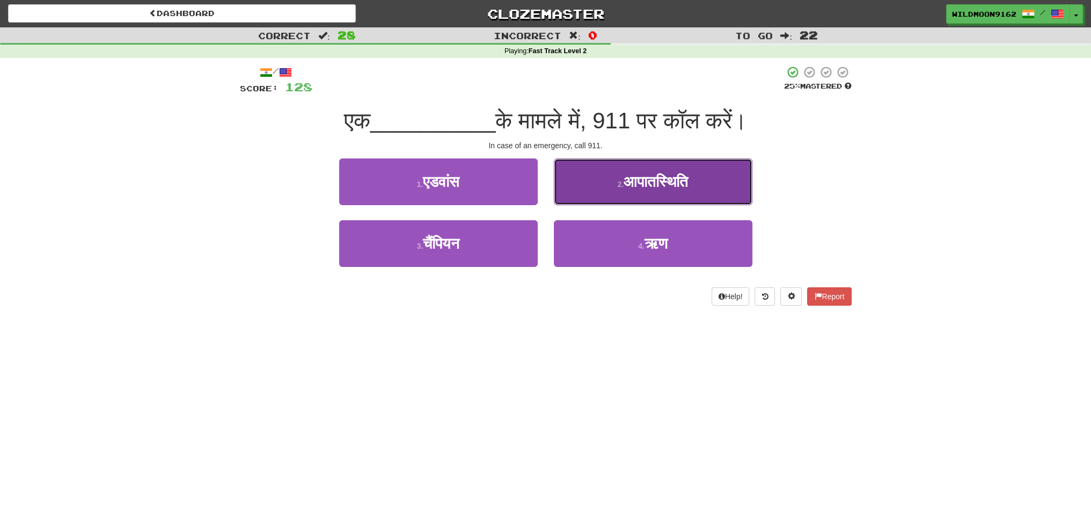
click at [635, 182] on span "आपातस्थिति" at bounding box center [656, 181] width 64 height 17
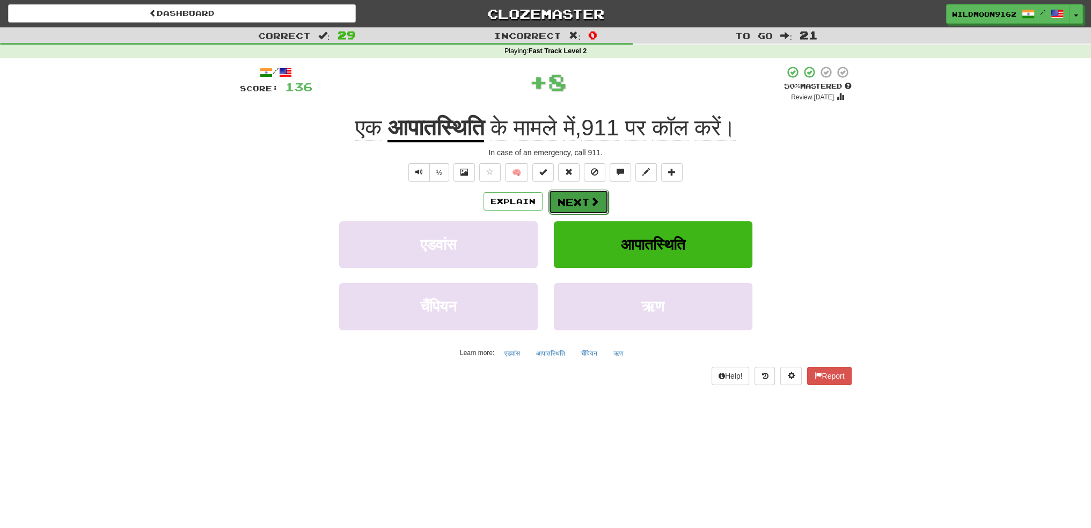
click at [576, 204] on button "Next" at bounding box center [578, 201] width 60 height 25
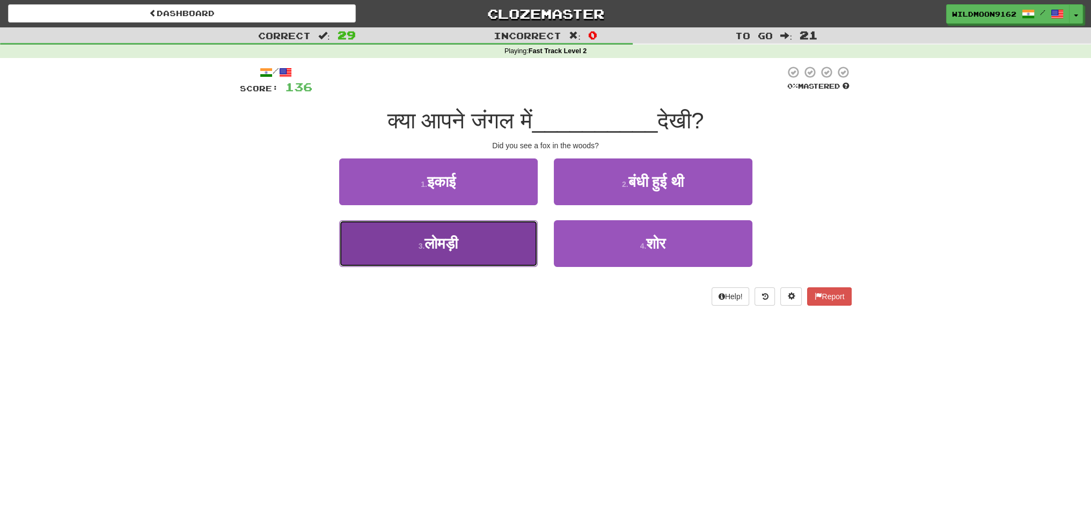
click at [494, 250] on button "3 . लोमड़ी" at bounding box center [438, 243] width 199 height 47
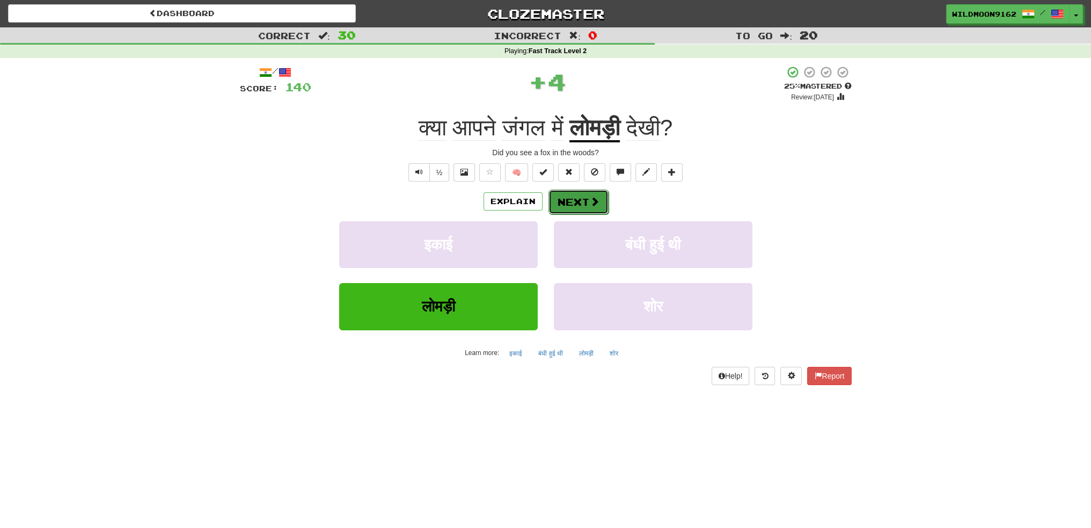
click at [580, 203] on button "Next" at bounding box center [578, 201] width 60 height 25
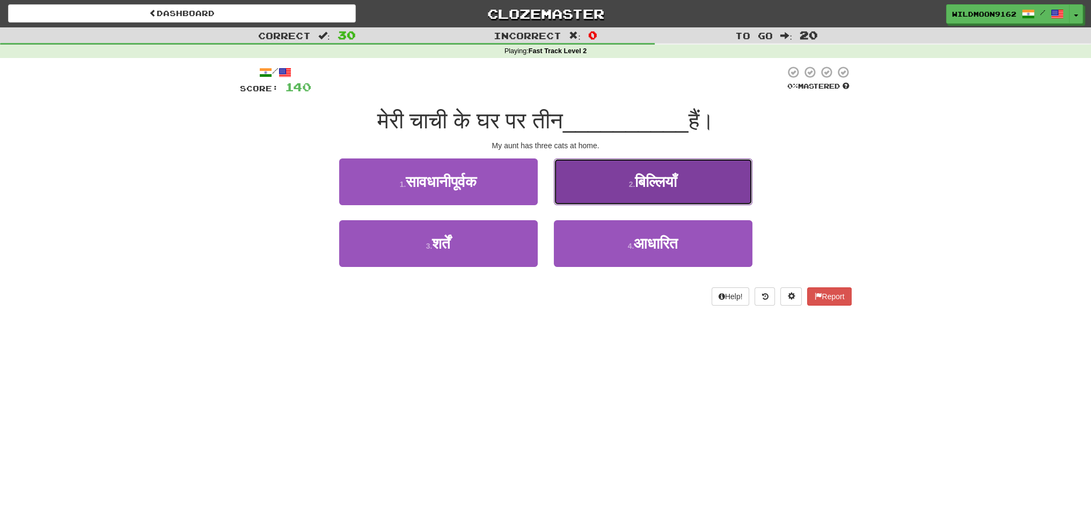
click at [623, 175] on button "2 . बिल्लियाँ" at bounding box center [653, 181] width 199 height 47
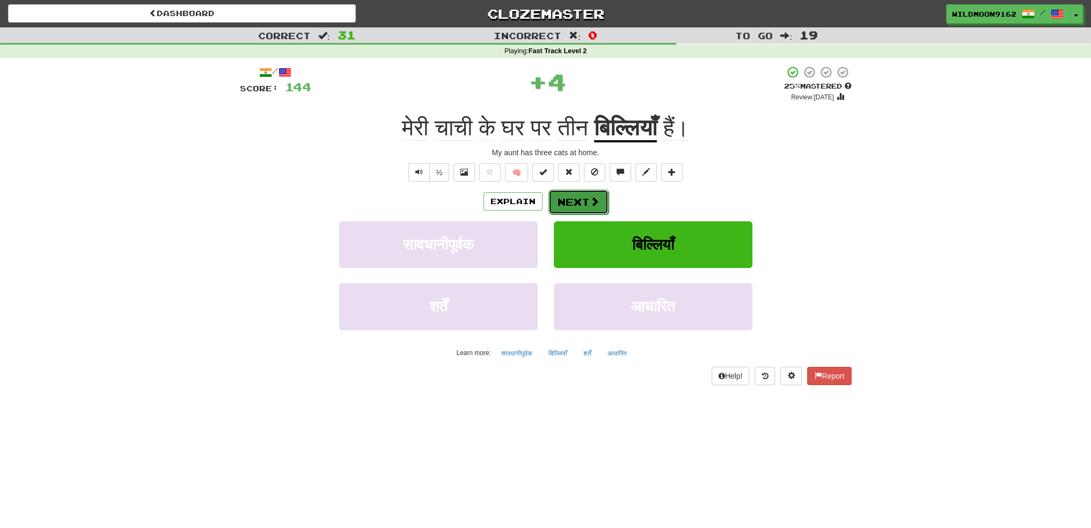
click at [579, 203] on button "Next" at bounding box center [578, 201] width 60 height 25
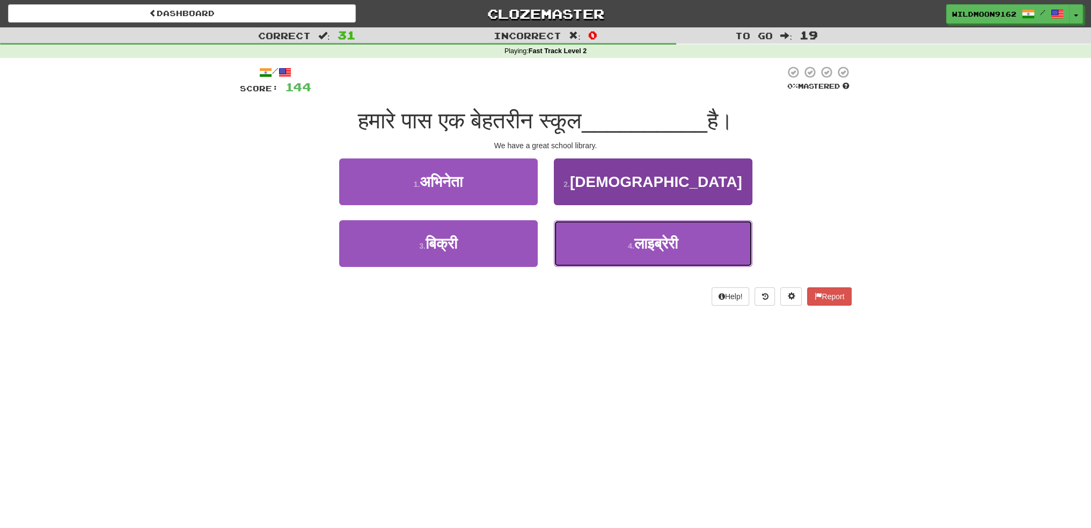
click at [624, 244] on button "4 . लाइब्रेरी" at bounding box center [653, 243] width 199 height 47
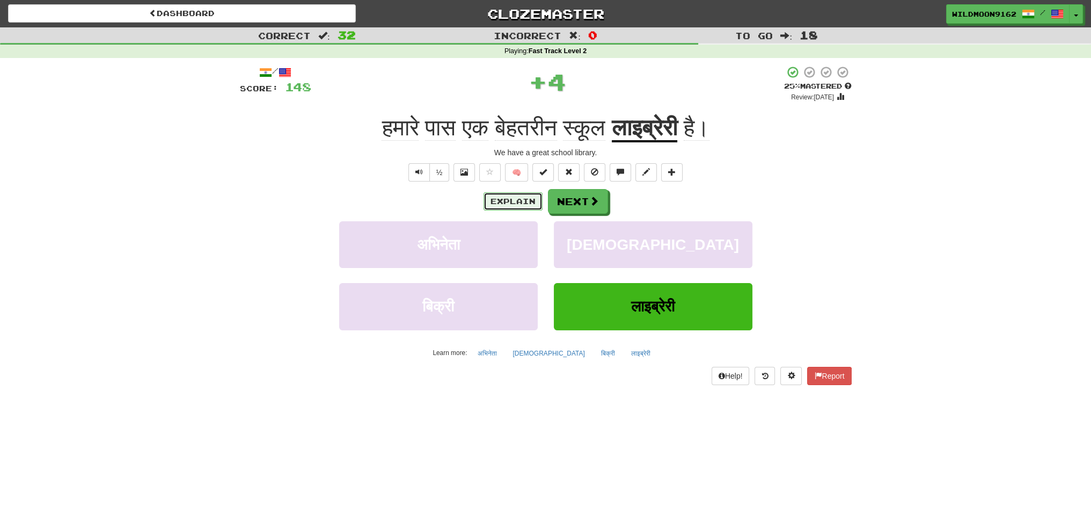
click at [503, 200] on button "Explain" at bounding box center [513, 201] width 59 height 18
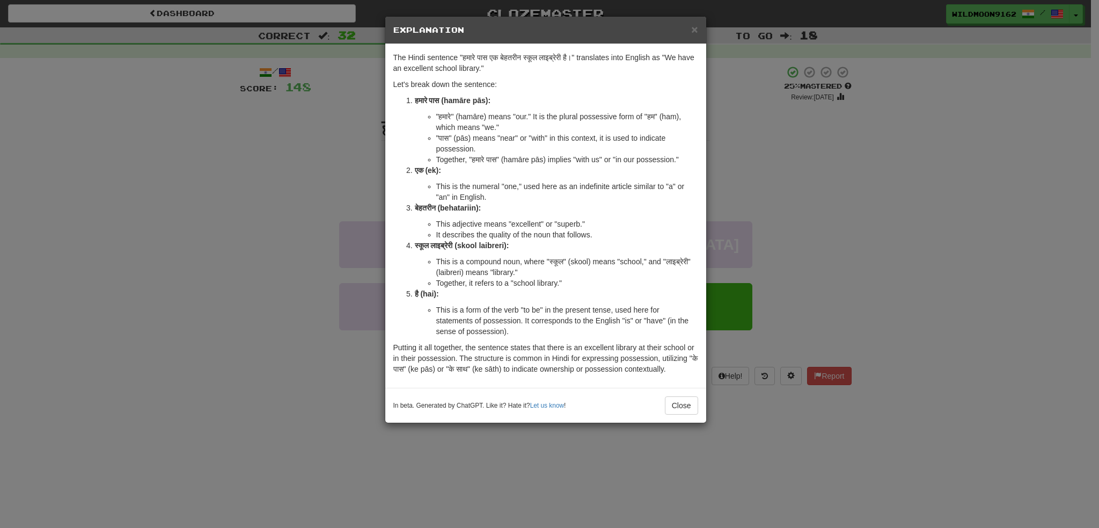
click at [467, 208] on strong "बेहतरीन (behatariin):" at bounding box center [448, 207] width 67 height 9
copy strong "behatariin"
click at [415, 208] on li "बेहतरीन (behatariin): This adjective means "excellent" or "superb." It describe…" at bounding box center [556, 221] width 283 height 38
drag, startPoint x: 414, startPoint y: 207, endPoint x: 599, endPoint y: 221, distance: 185.1
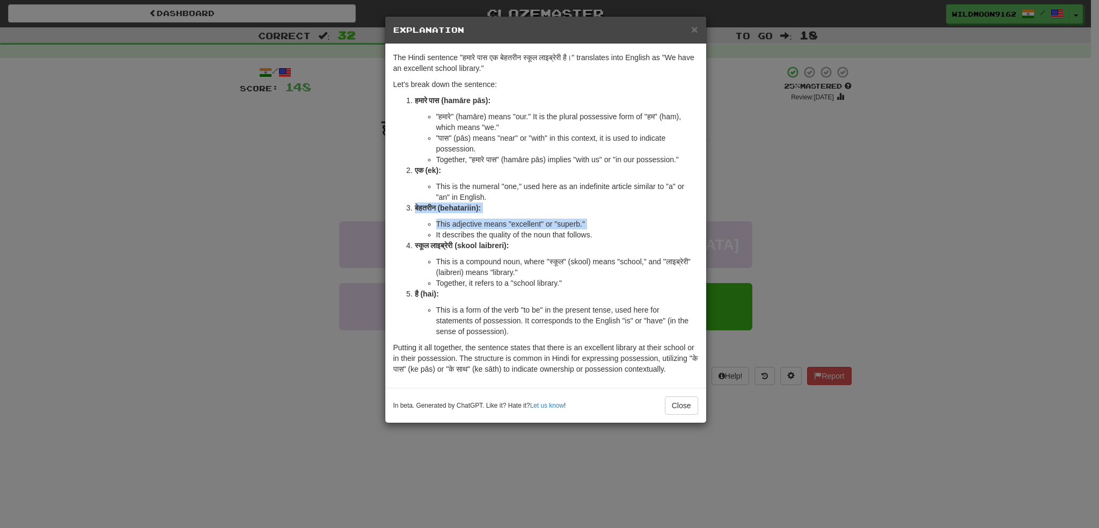
click at [599, 221] on li "बेहतरीन (behatariin): This adjective means "excellent" or "superb." It describe…" at bounding box center [556, 221] width 283 height 38
copy li "बेहतरीन (behatariin): This adjective means "excellent" or "superb.""
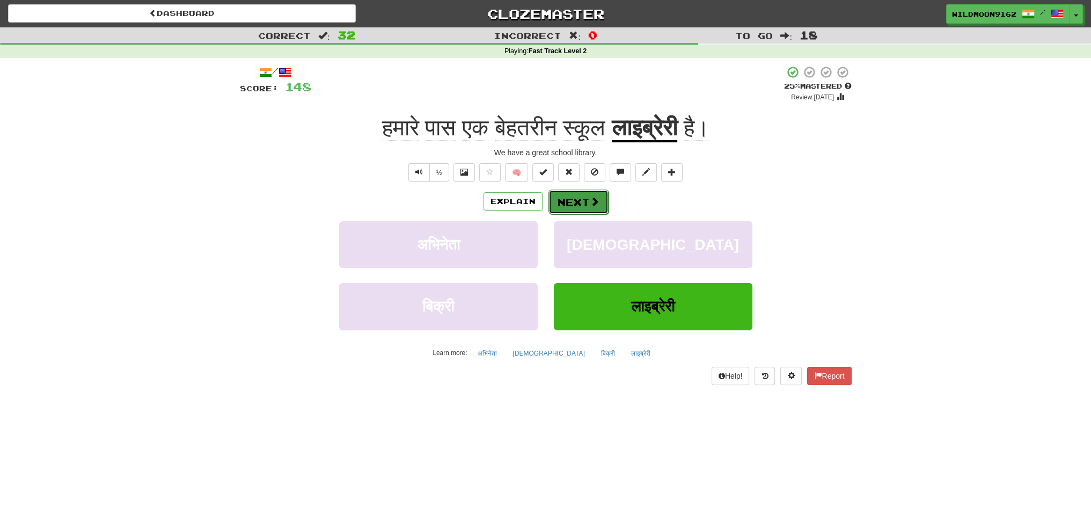
click at [585, 201] on button "Next" at bounding box center [578, 201] width 60 height 25
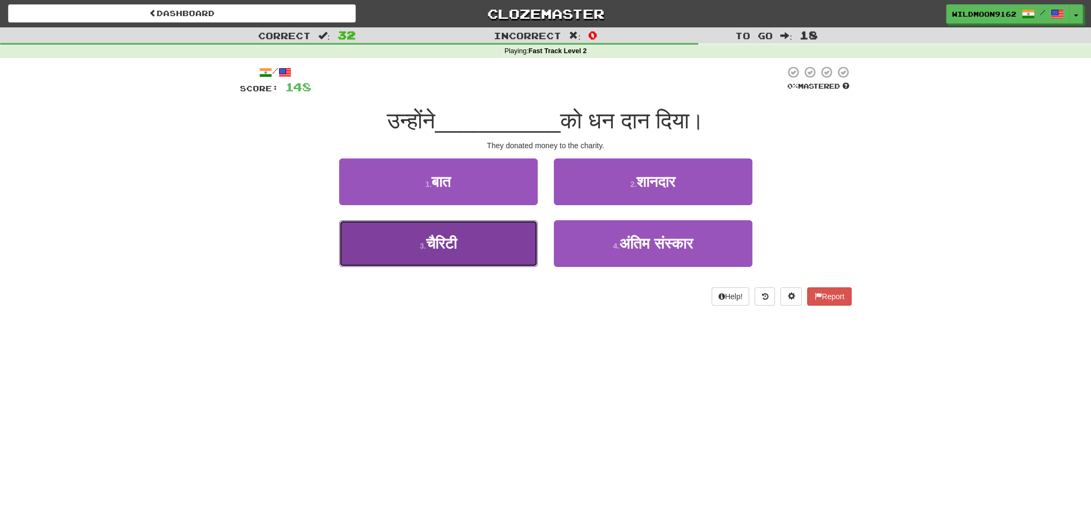
click at [450, 253] on button "3 . चैरिटी" at bounding box center [438, 243] width 199 height 47
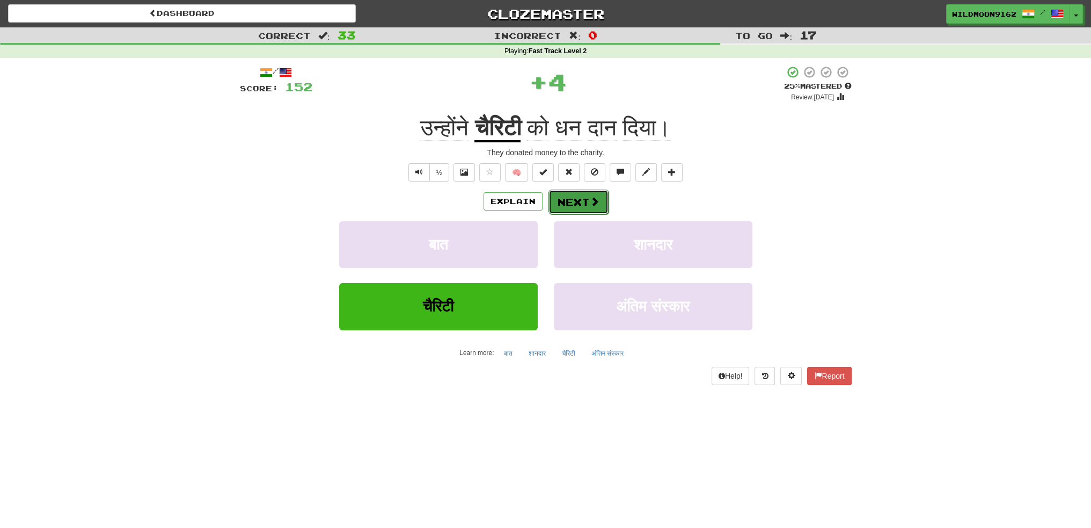
click at [582, 200] on button "Next" at bounding box center [578, 201] width 60 height 25
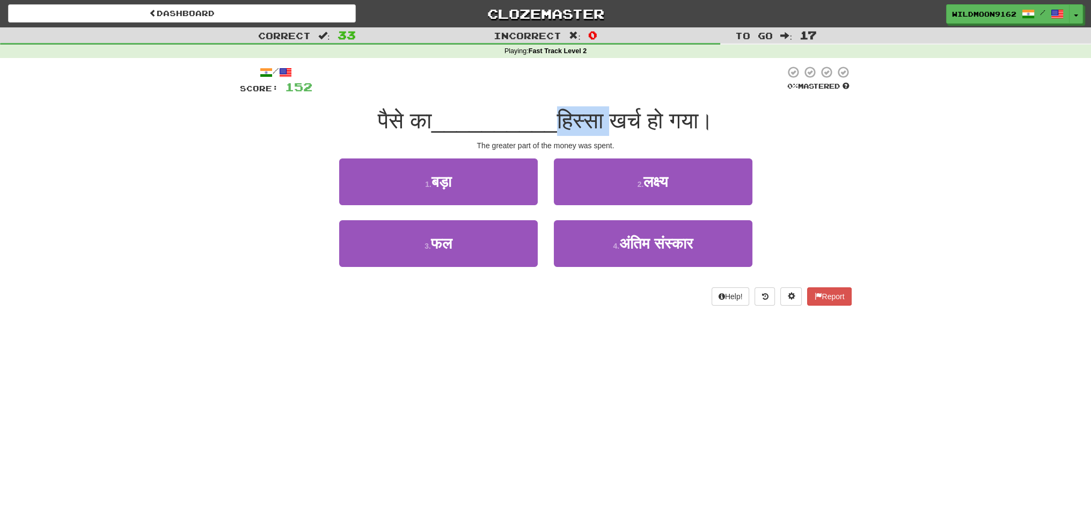
drag, startPoint x: 612, startPoint y: 120, endPoint x: 561, endPoint y: 124, distance: 51.2
click at [561, 124] on span "हिस्सा खर्च हो गया।" at bounding box center [635, 120] width 156 height 25
copy span "हिस्सा"
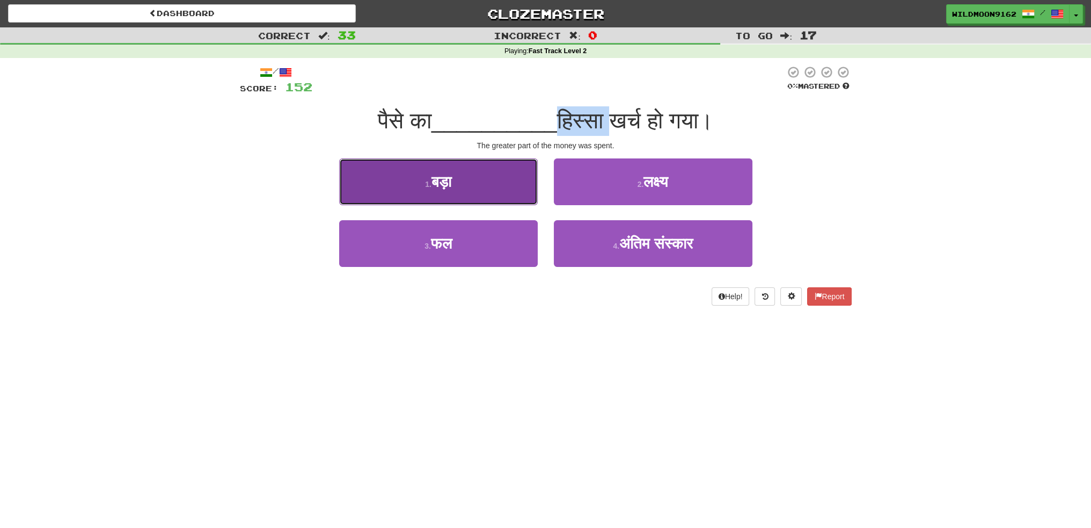
click at [468, 186] on button "1 . बड़ा" at bounding box center [438, 181] width 199 height 47
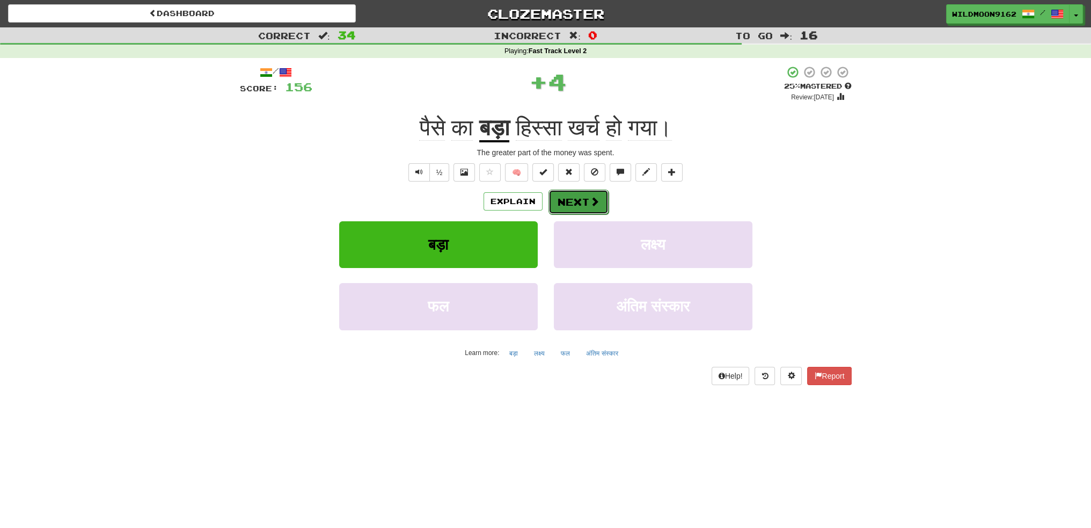
click at [573, 199] on button "Next" at bounding box center [578, 201] width 60 height 25
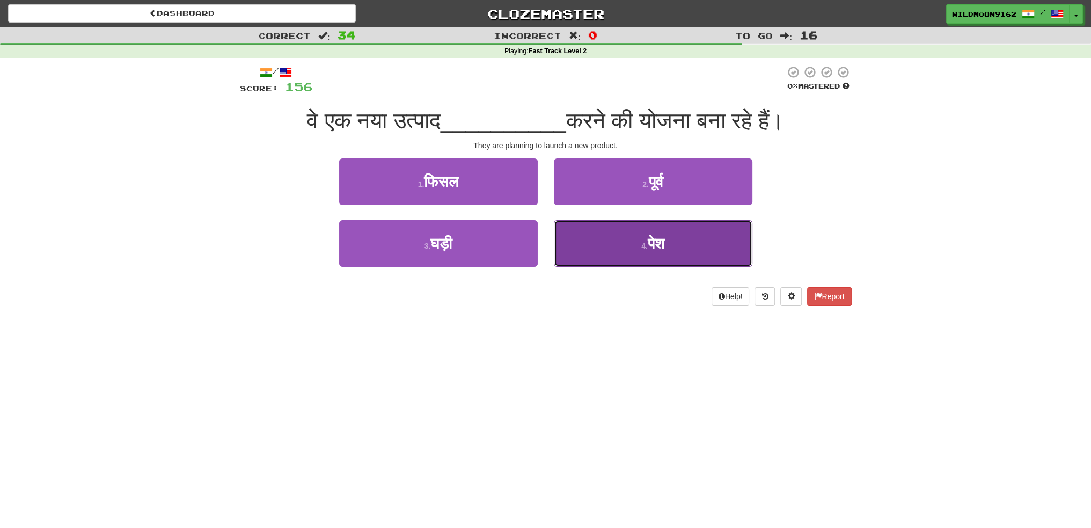
click at [642, 242] on small "4 ." at bounding box center [644, 245] width 6 height 9
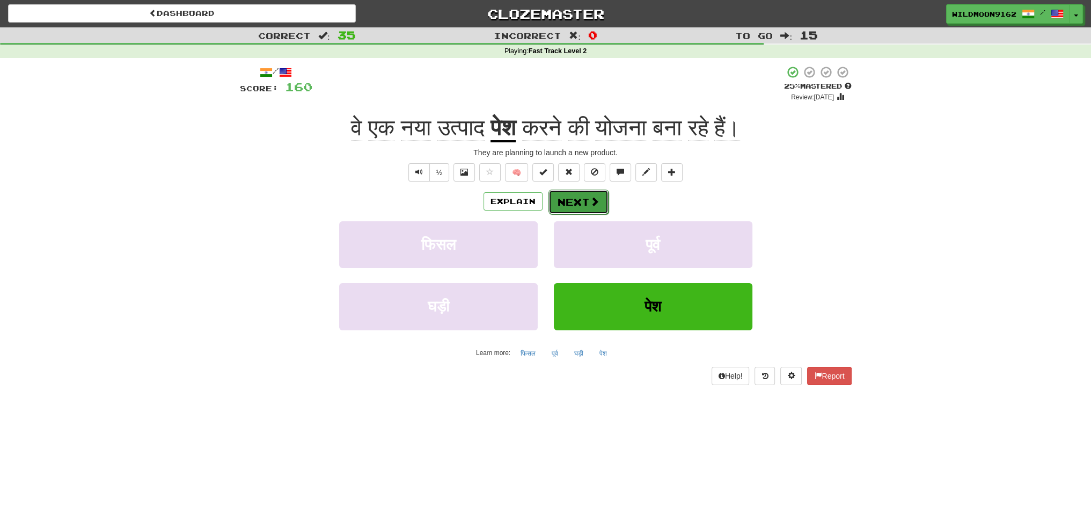
click at [578, 200] on button "Next" at bounding box center [578, 201] width 60 height 25
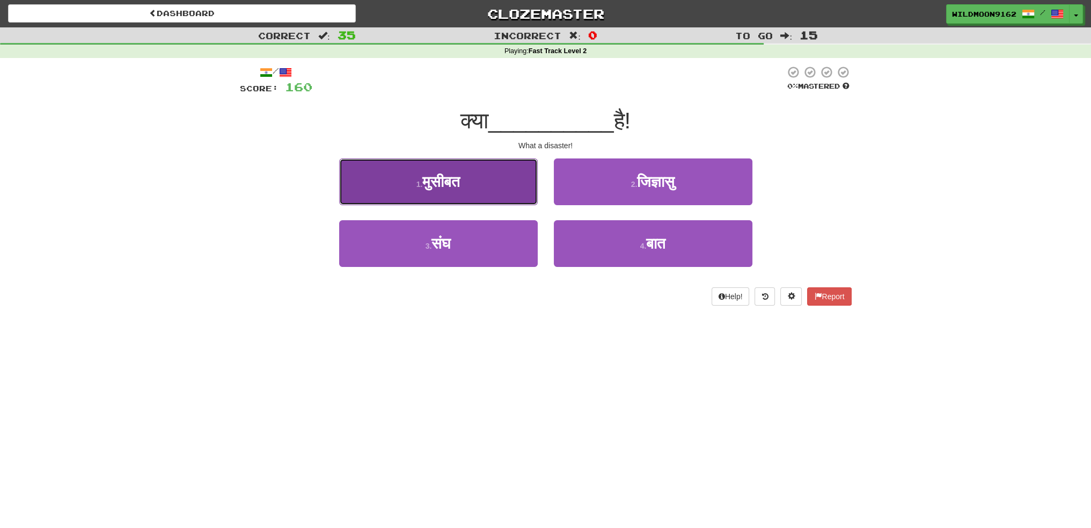
click at [468, 187] on button "1 . मुसीबत" at bounding box center [438, 181] width 199 height 47
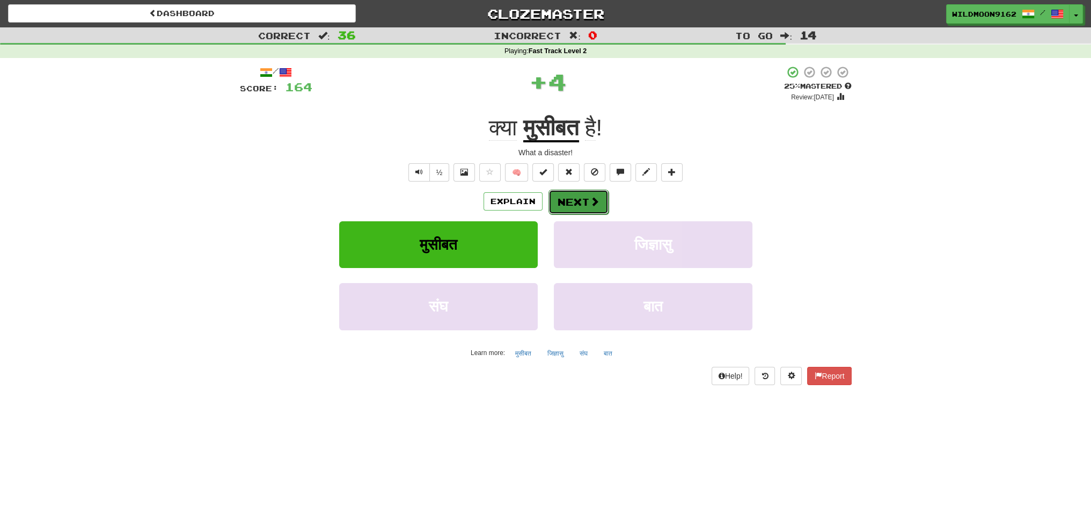
click at [586, 197] on button "Next" at bounding box center [578, 201] width 60 height 25
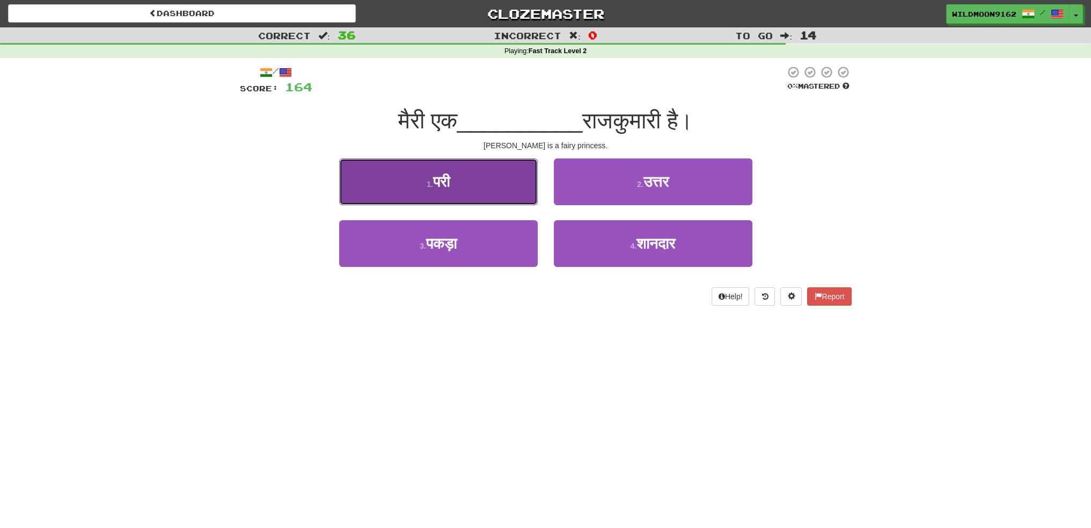
click at [473, 191] on button "1 . परी" at bounding box center [438, 181] width 199 height 47
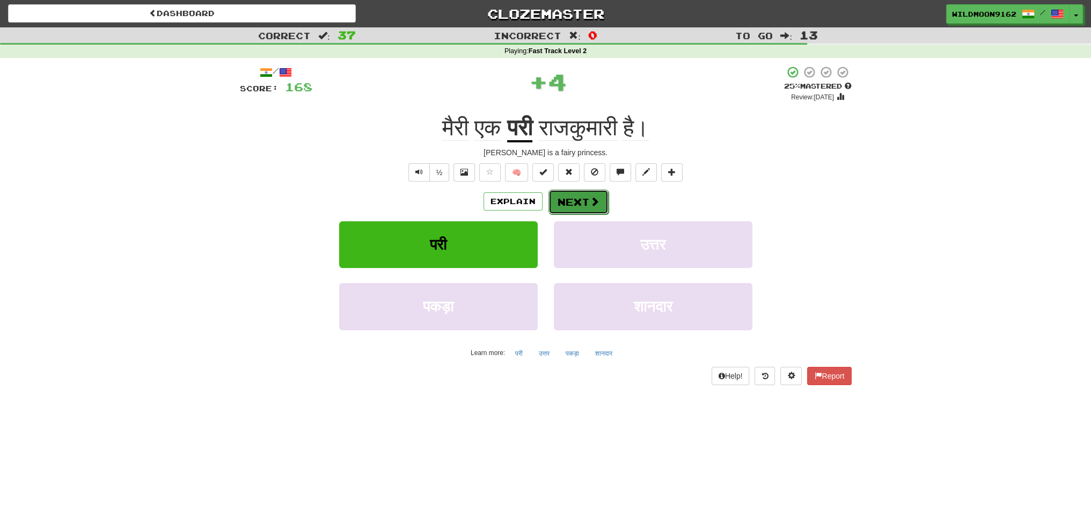
click at [581, 195] on button "Next" at bounding box center [578, 201] width 60 height 25
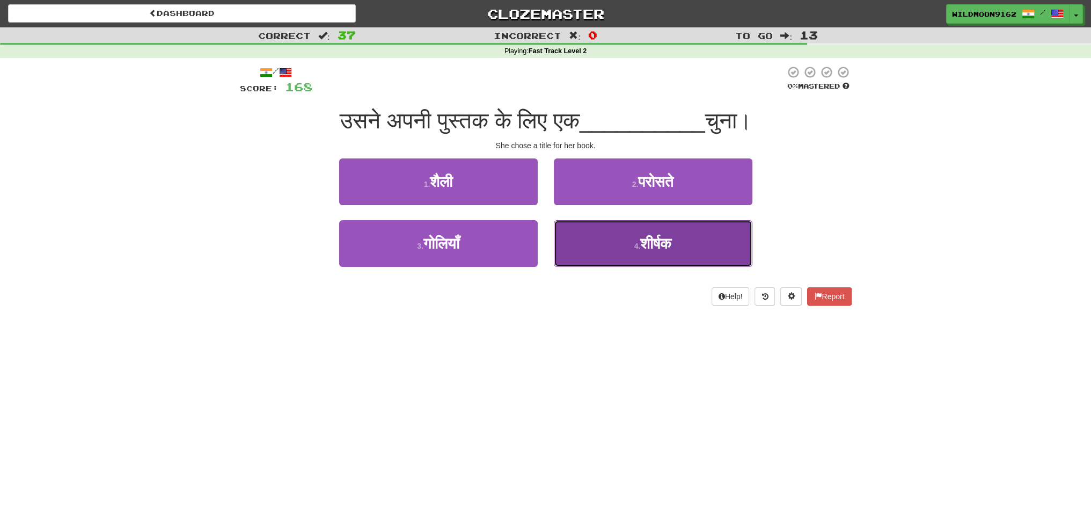
click at [652, 242] on span "शीर्षक" at bounding box center [655, 243] width 31 height 17
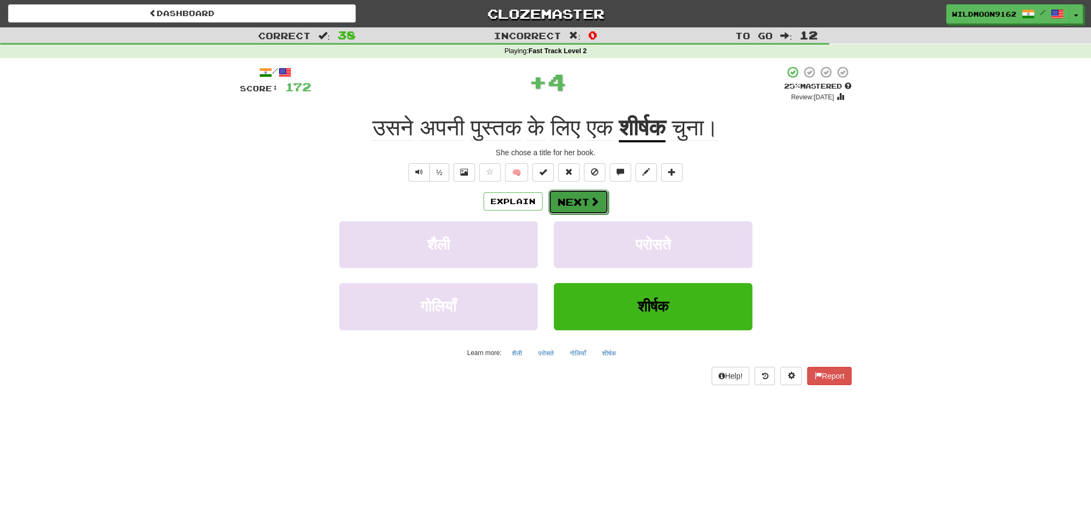
click at [577, 203] on button "Next" at bounding box center [578, 201] width 60 height 25
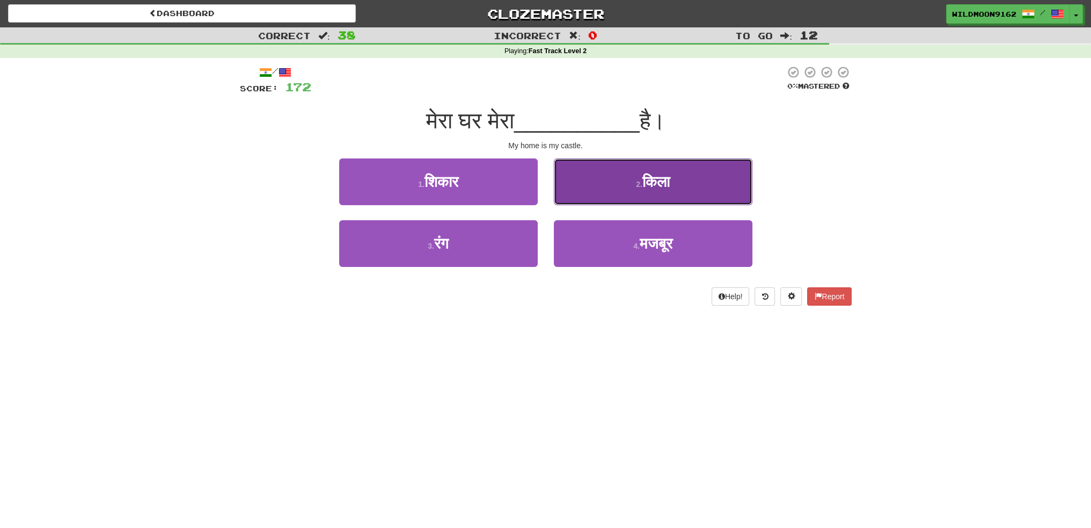
click at [627, 181] on button "2 . किला" at bounding box center [653, 181] width 199 height 47
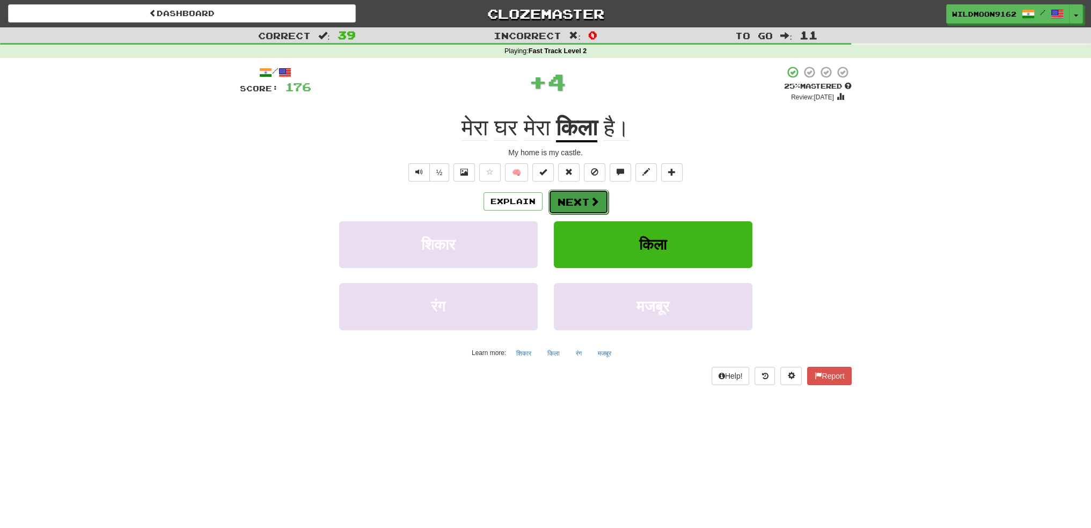
click at [579, 199] on button "Next" at bounding box center [578, 201] width 60 height 25
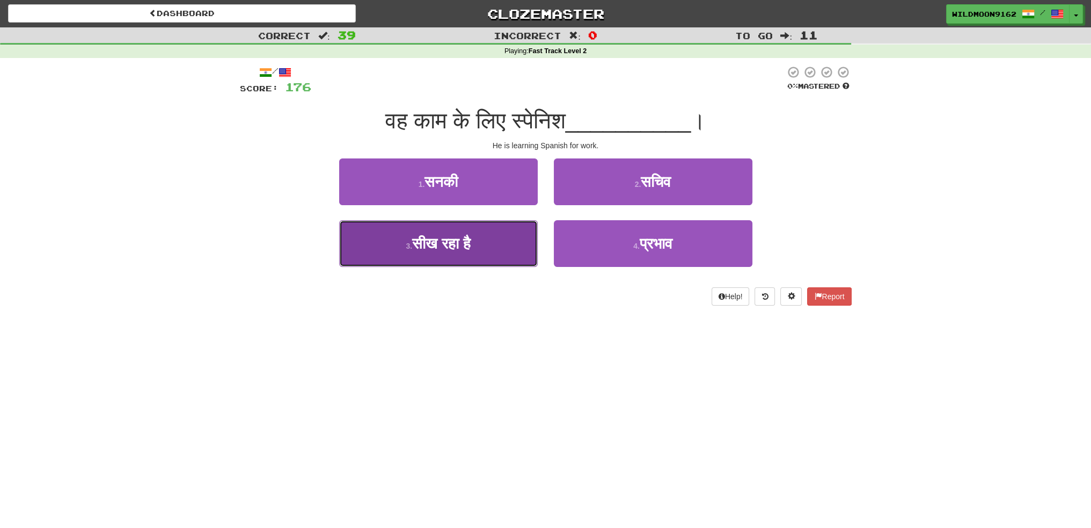
click at [480, 249] on button "3 . सीख रहा है" at bounding box center [438, 243] width 199 height 47
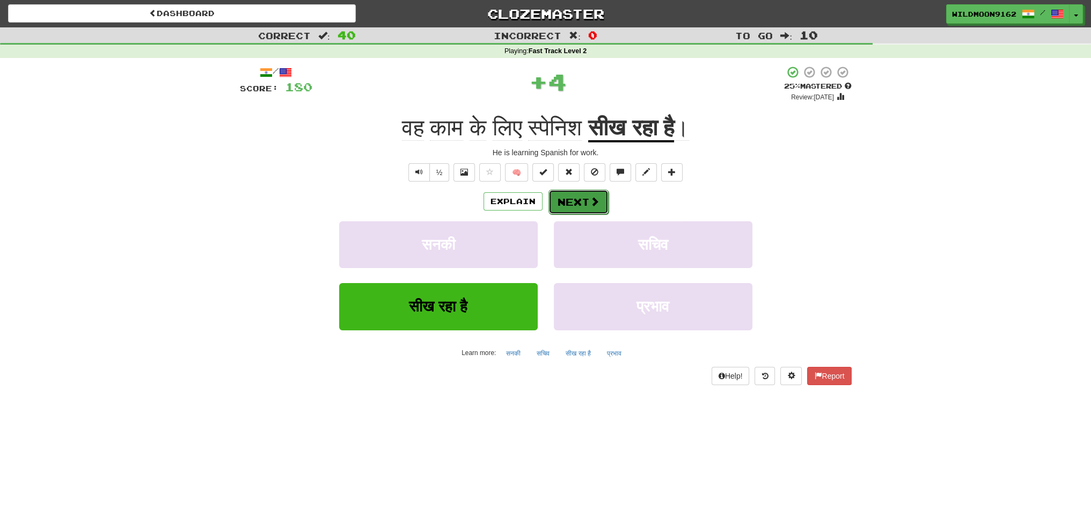
click at [584, 202] on button "Next" at bounding box center [578, 201] width 60 height 25
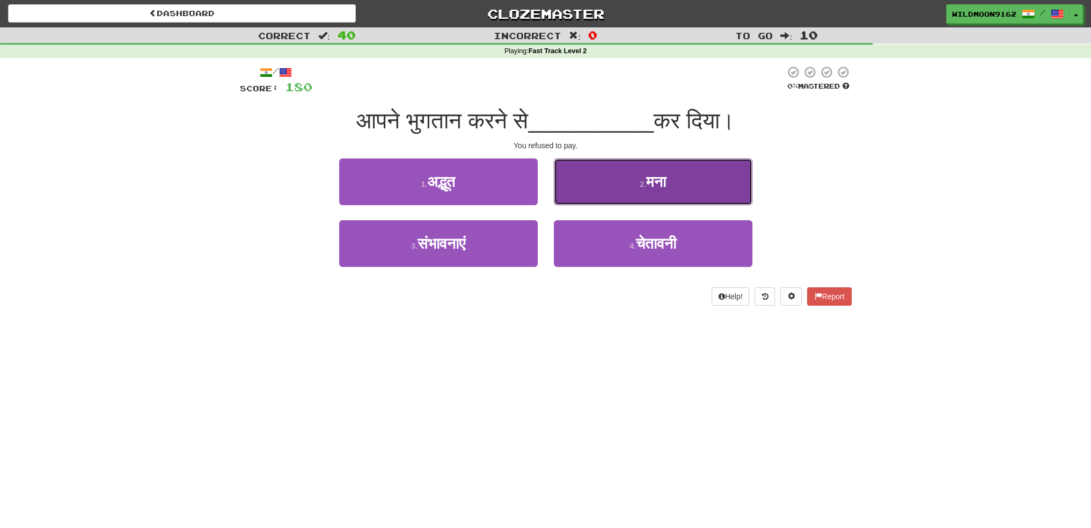
click at [653, 186] on span "मना" at bounding box center [656, 181] width 20 height 17
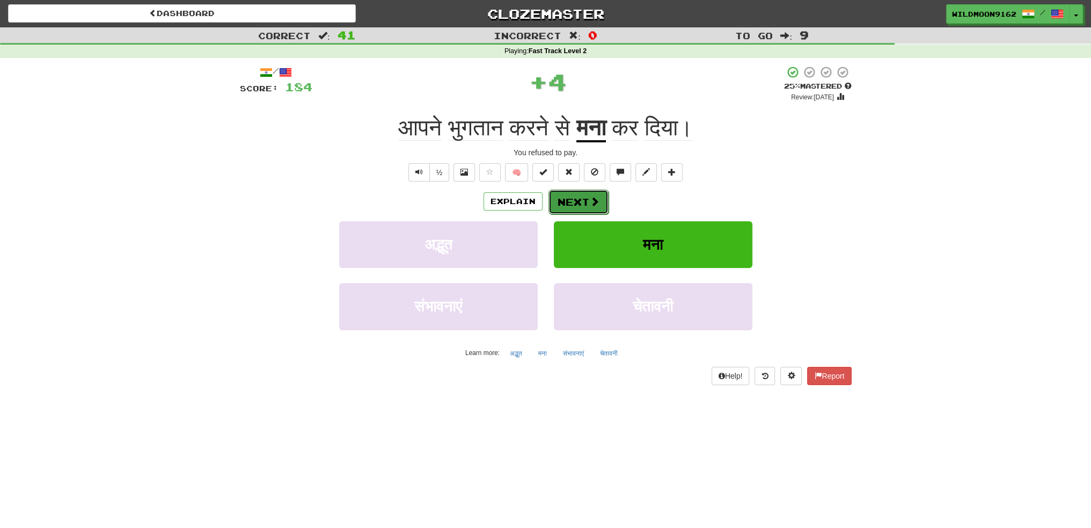
click at [585, 202] on button "Next" at bounding box center [578, 201] width 60 height 25
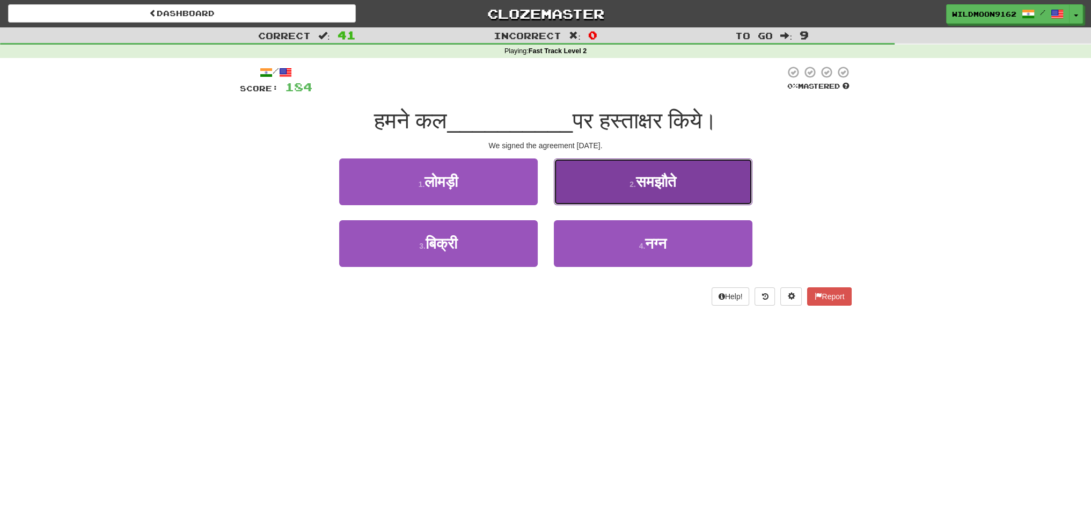
click at [648, 180] on span "समझौते" at bounding box center [656, 181] width 40 height 17
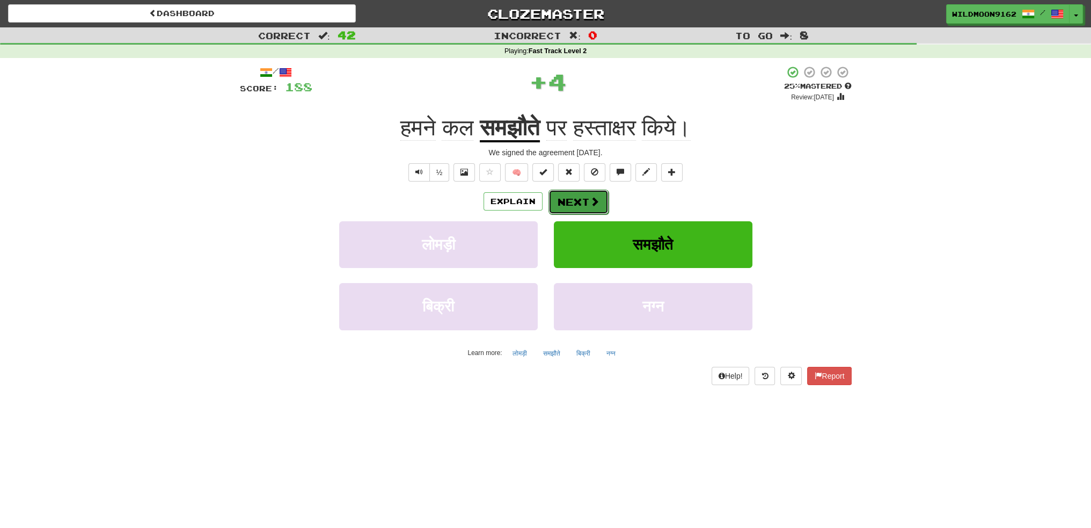
click at [590, 200] on span at bounding box center [595, 201] width 10 height 10
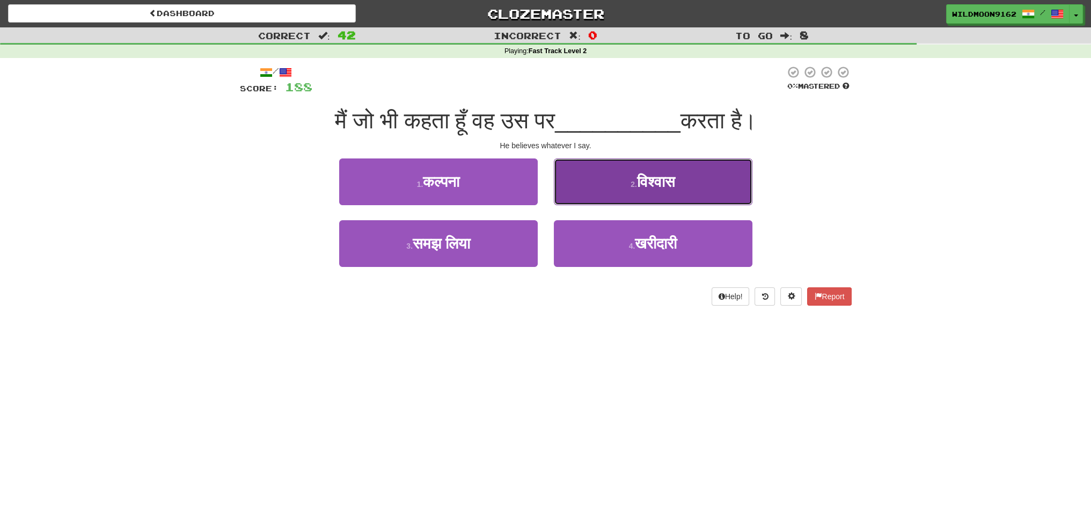
click at [642, 187] on span "विश्वास" at bounding box center [656, 181] width 38 height 17
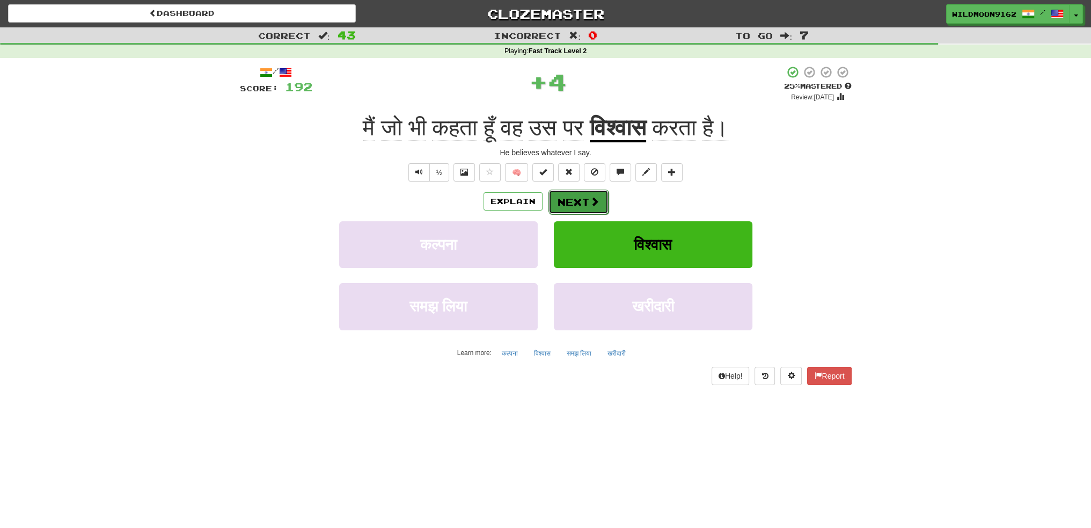
click at [588, 195] on button "Next" at bounding box center [578, 201] width 60 height 25
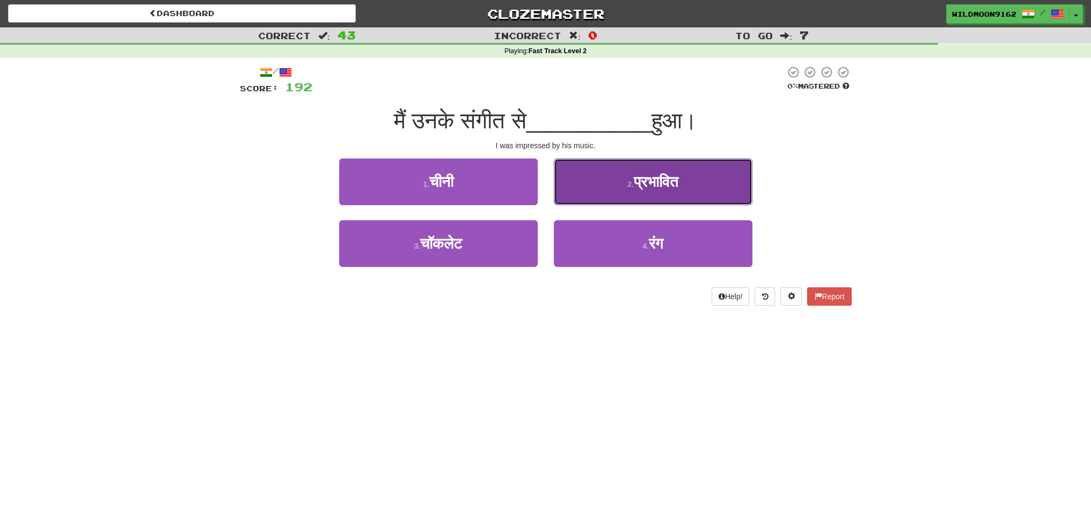
click at [641, 187] on span "प्रभावित" at bounding box center [656, 181] width 45 height 17
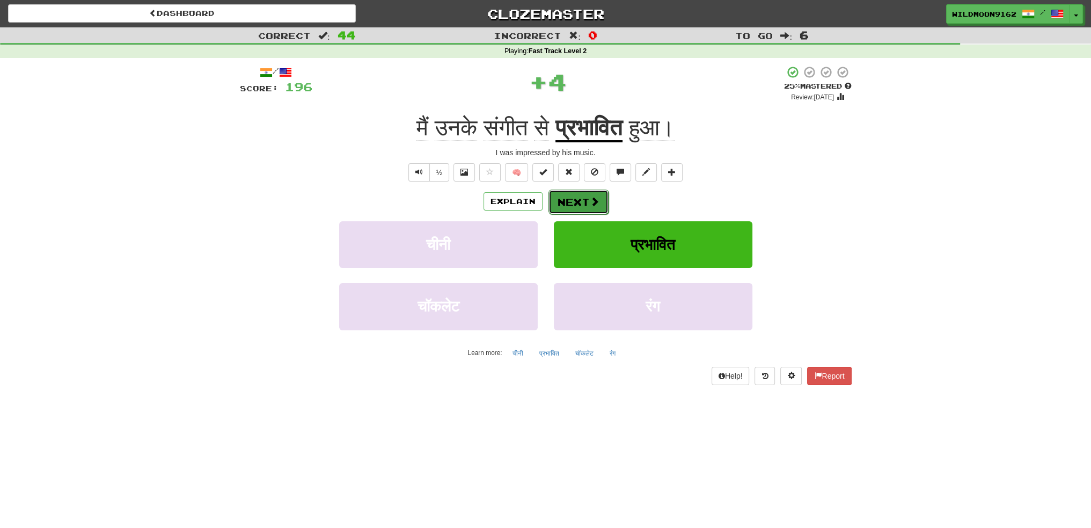
click at [587, 202] on button "Next" at bounding box center [578, 201] width 60 height 25
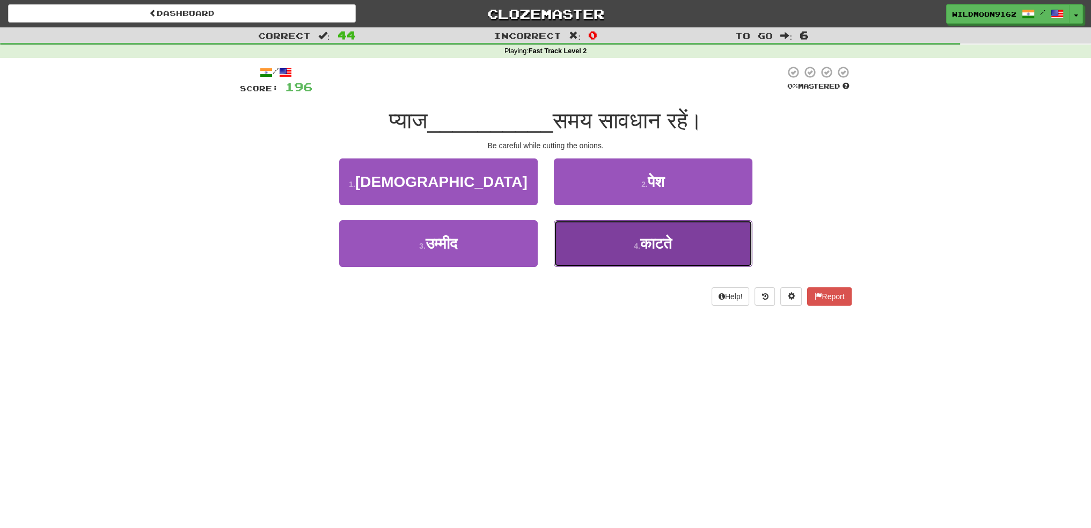
click at [622, 248] on button "4 . काटते" at bounding box center [653, 243] width 199 height 47
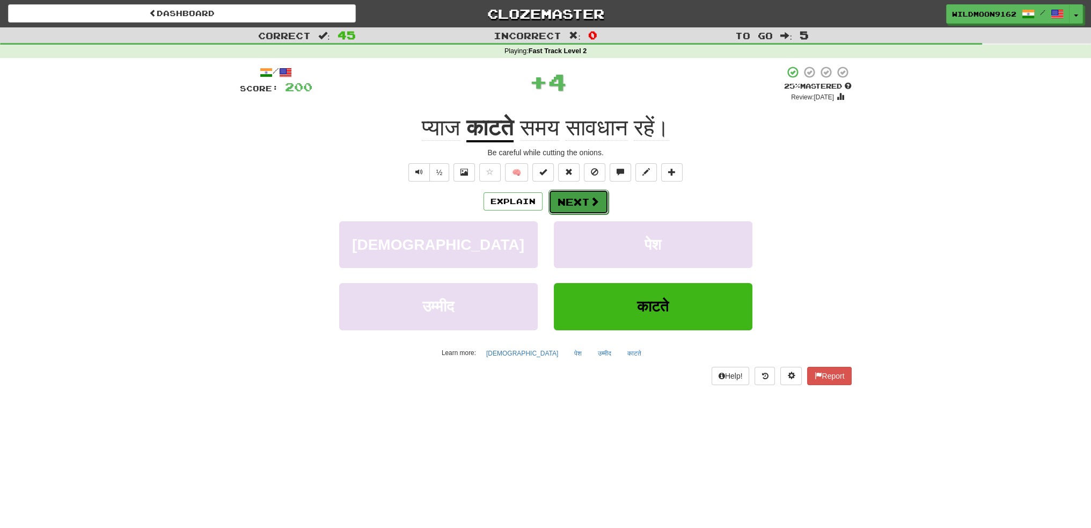
click at [585, 197] on button "Next" at bounding box center [578, 201] width 60 height 25
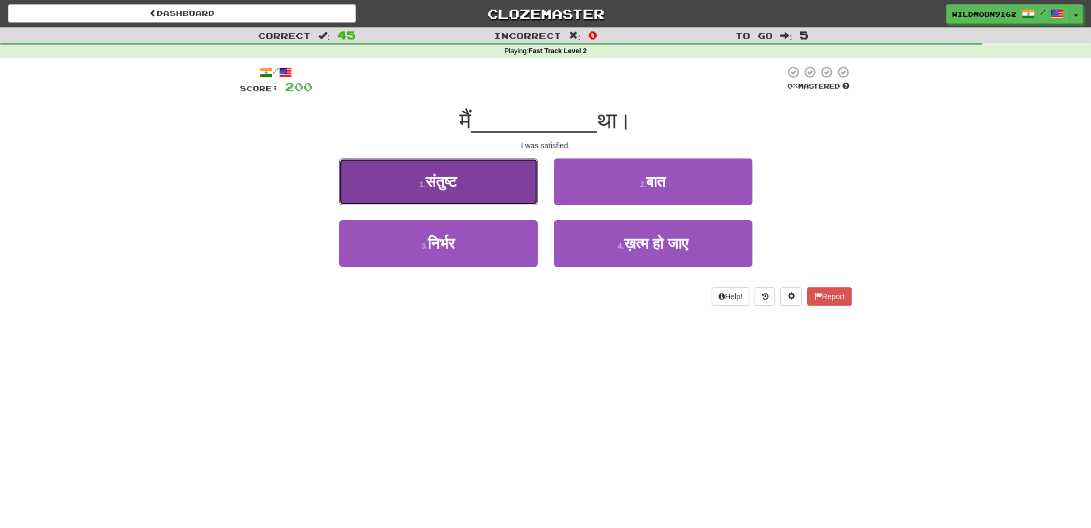
click at [481, 182] on button "1 . संतुष्ट" at bounding box center [438, 181] width 199 height 47
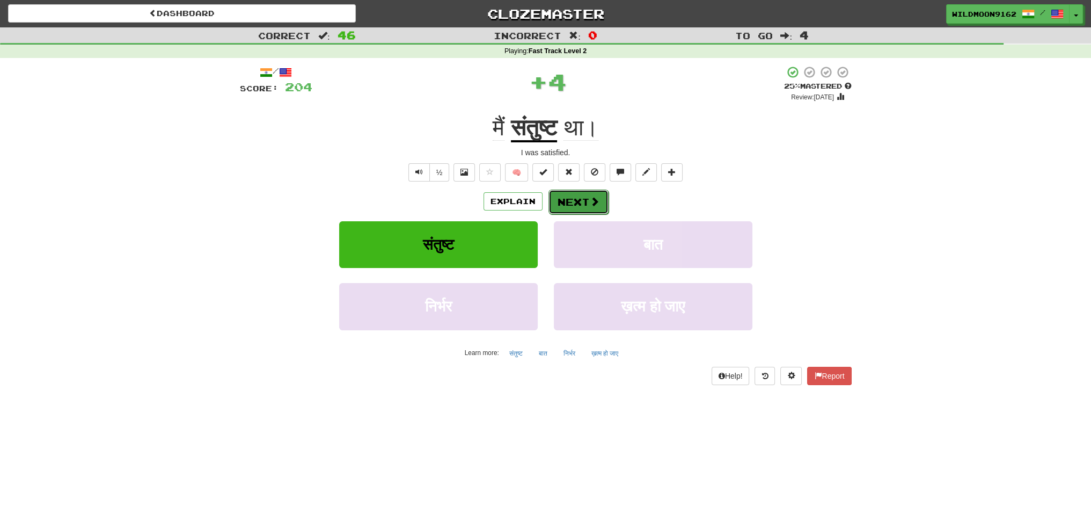
click at [568, 205] on button "Next" at bounding box center [578, 201] width 60 height 25
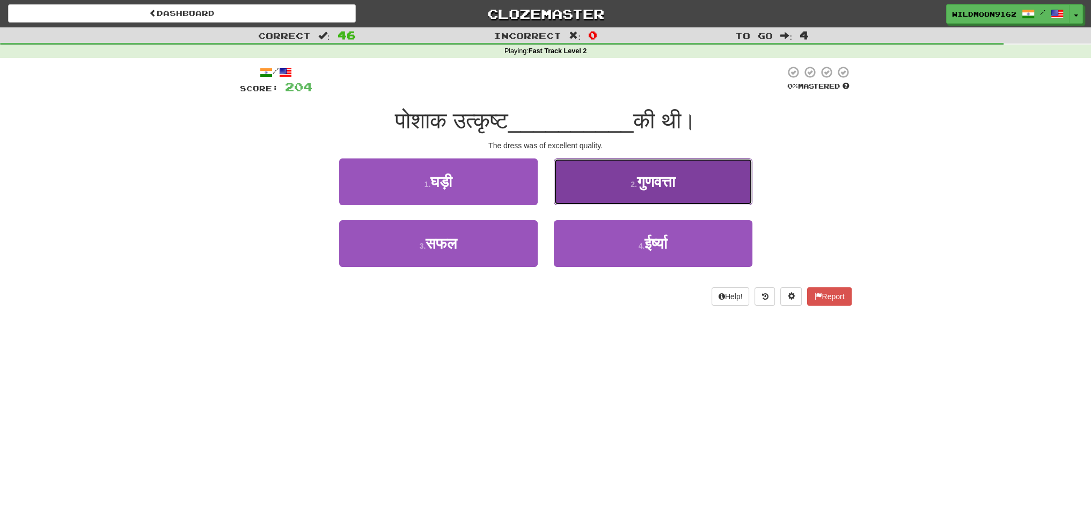
click at [620, 195] on button "2 . गुणवत्ता" at bounding box center [653, 181] width 199 height 47
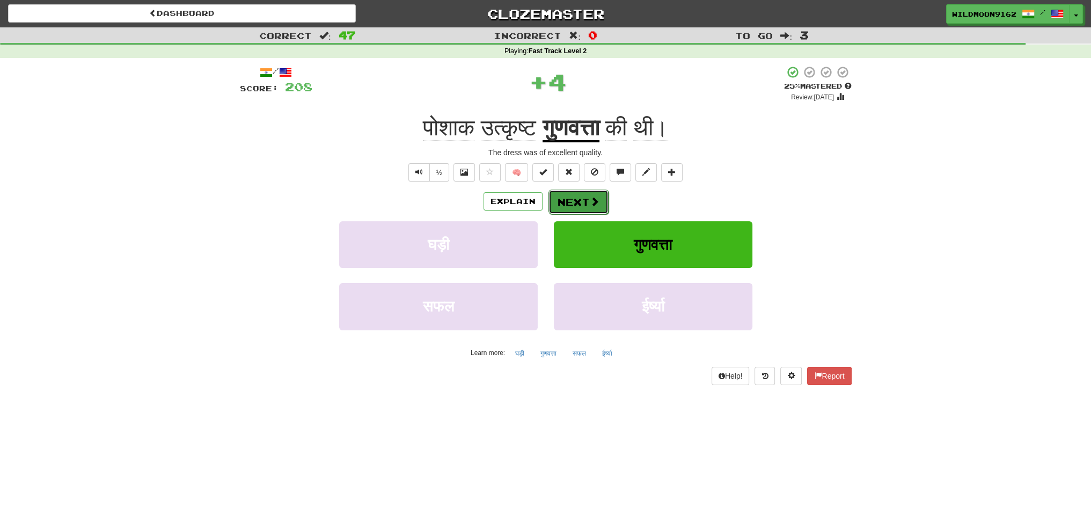
click at [581, 203] on button "Next" at bounding box center [578, 201] width 60 height 25
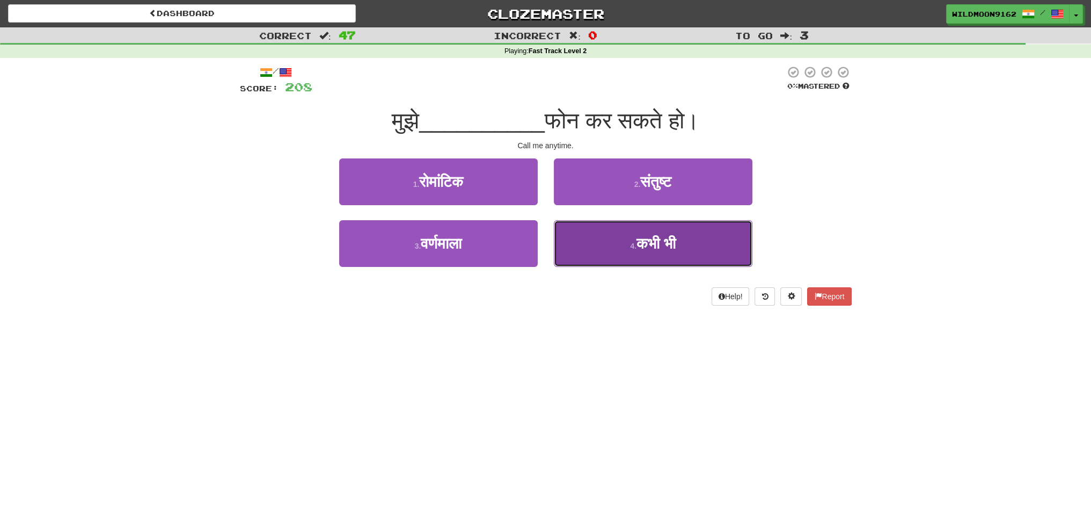
click at [636, 247] on span "कभी भी" at bounding box center [655, 243] width 39 height 17
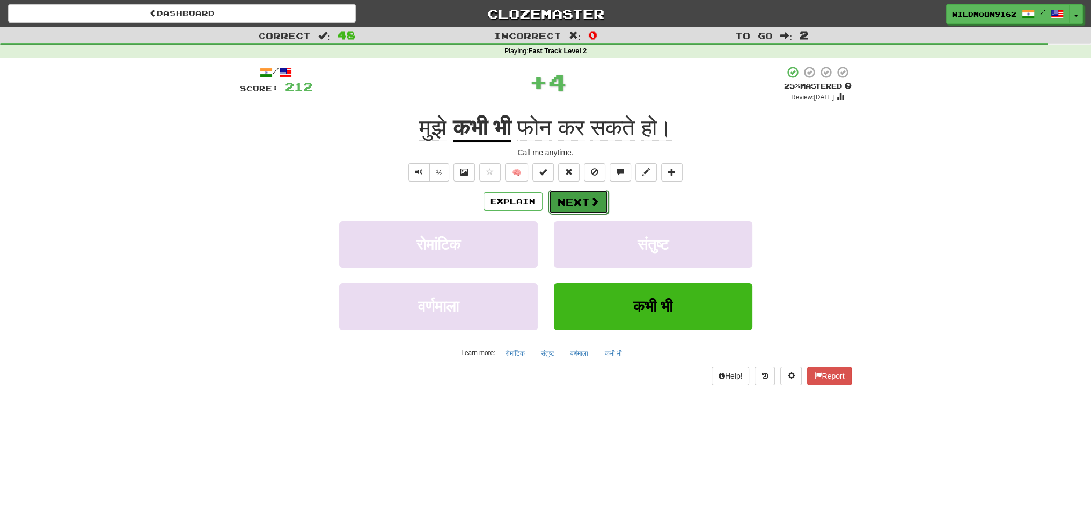
click at [584, 198] on button "Next" at bounding box center [578, 201] width 60 height 25
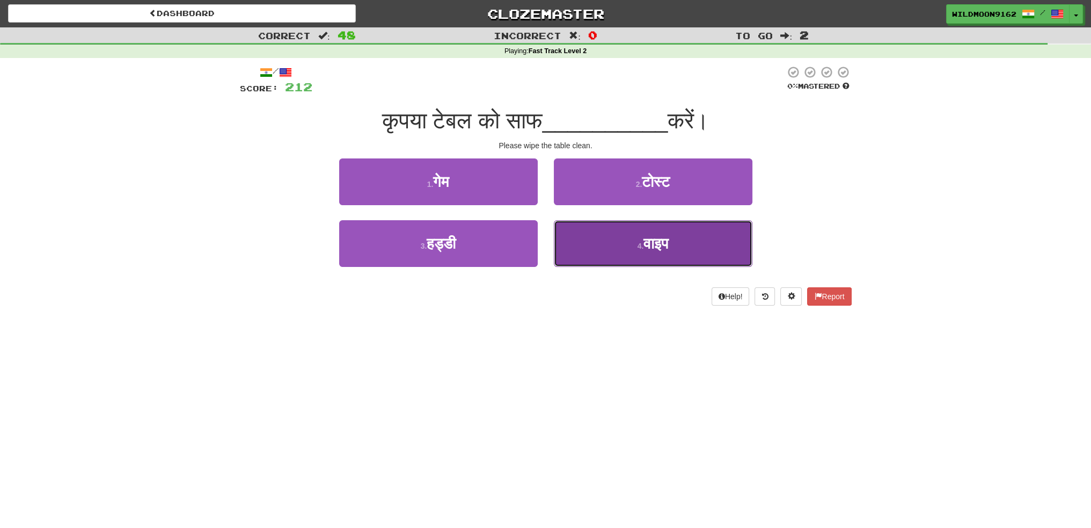
click at [645, 236] on span "वाइप" at bounding box center [655, 243] width 25 height 17
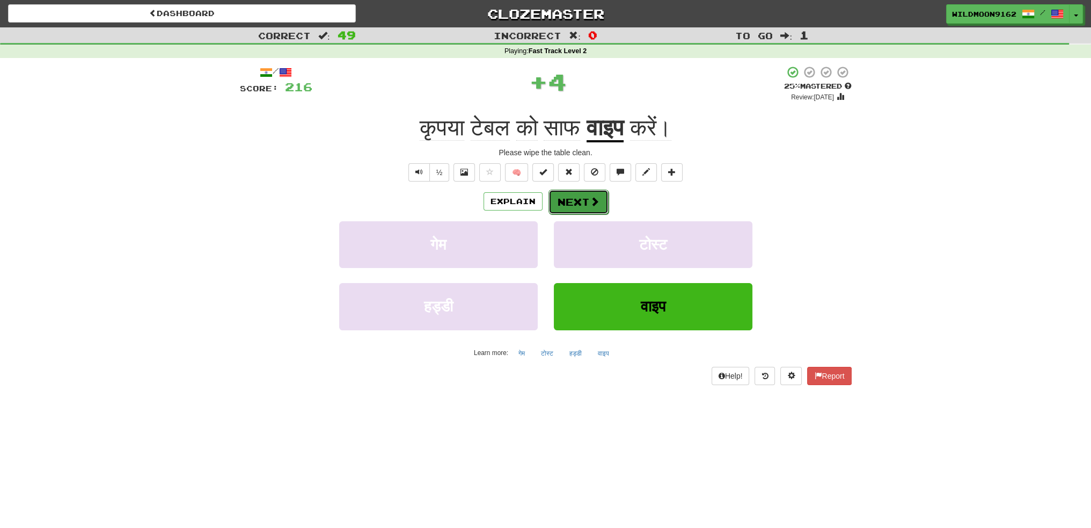
click at [579, 199] on button "Next" at bounding box center [578, 201] width 60 height 25
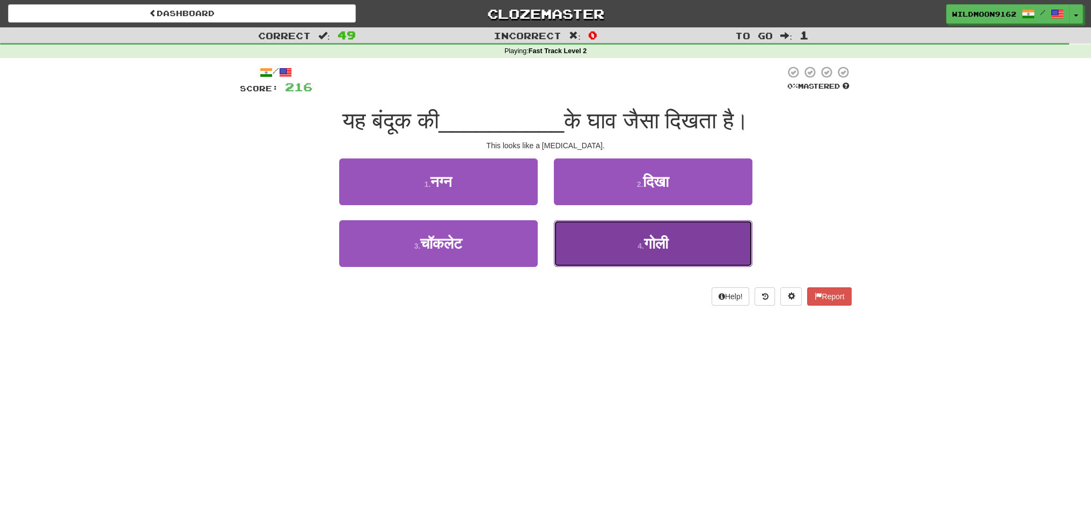
click at [638, 247] on small "4 ." at bounding box center [641, 245] width 6 height 9
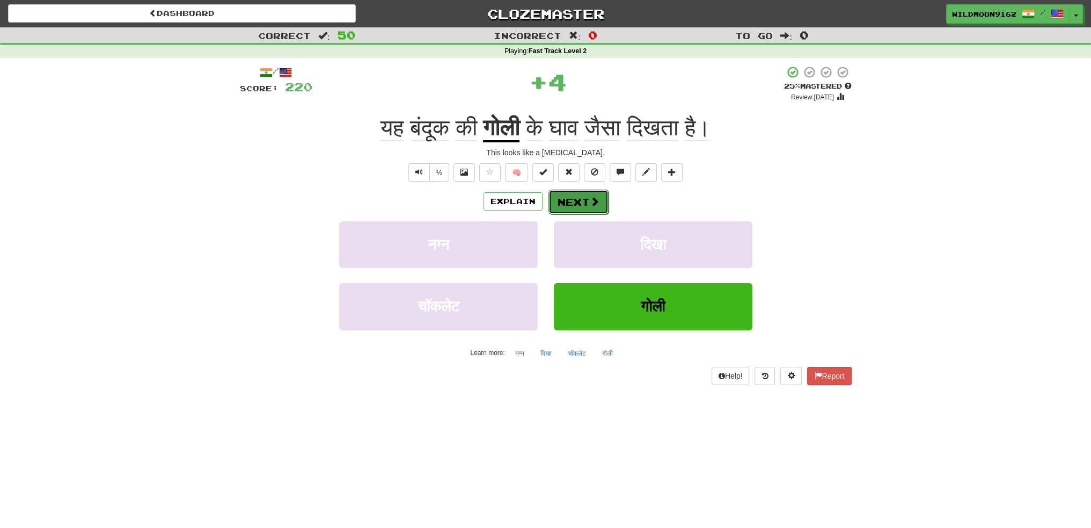
click at [572, 201] on button "Next" at bounding box center [578, 201] width 60 height 25
